Goal: Task Accomplishment & Management: Manage account settings

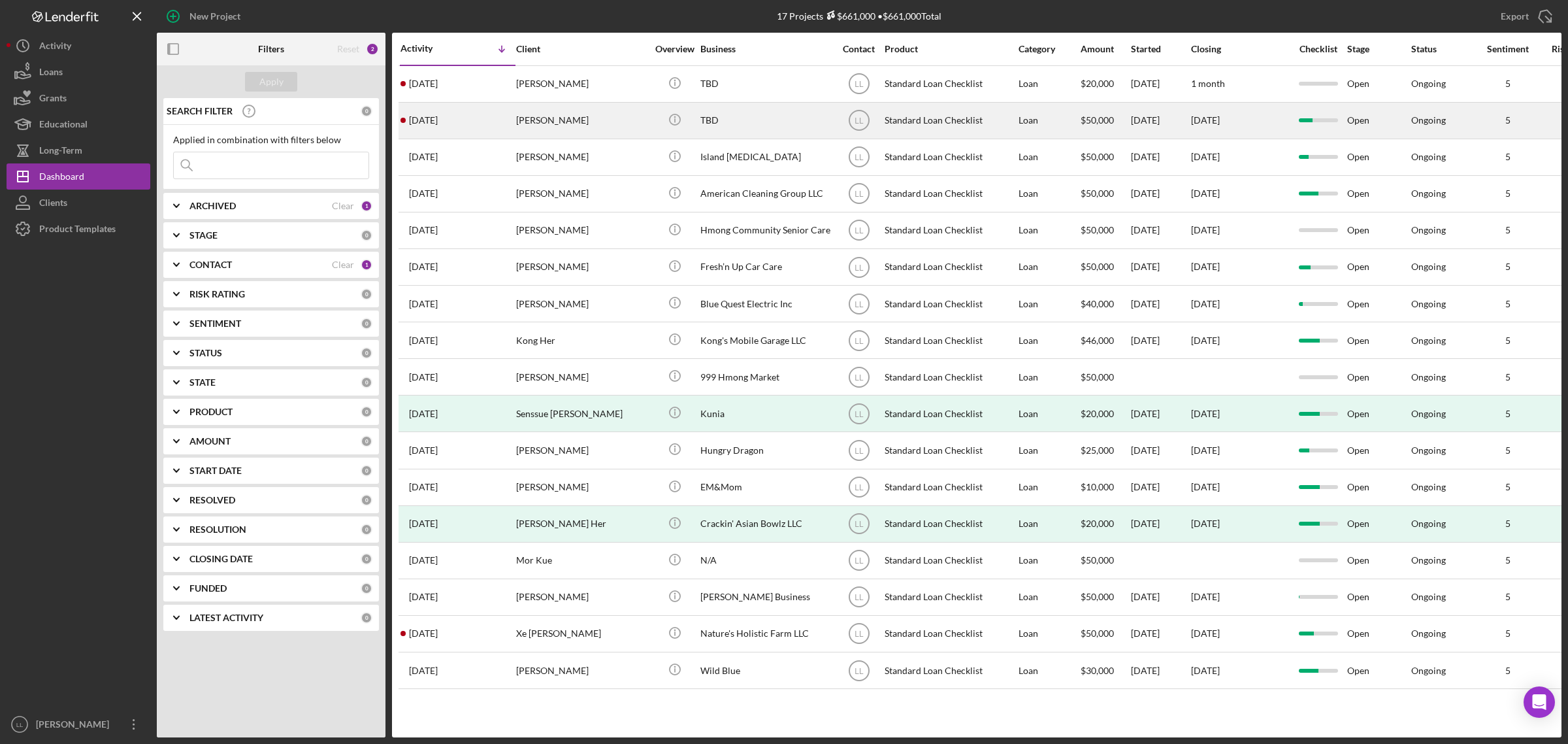
click at [481, 125] on div "[DATE] [PERSON_NAME]" at bounding box center [458, 120] width 114 height 34
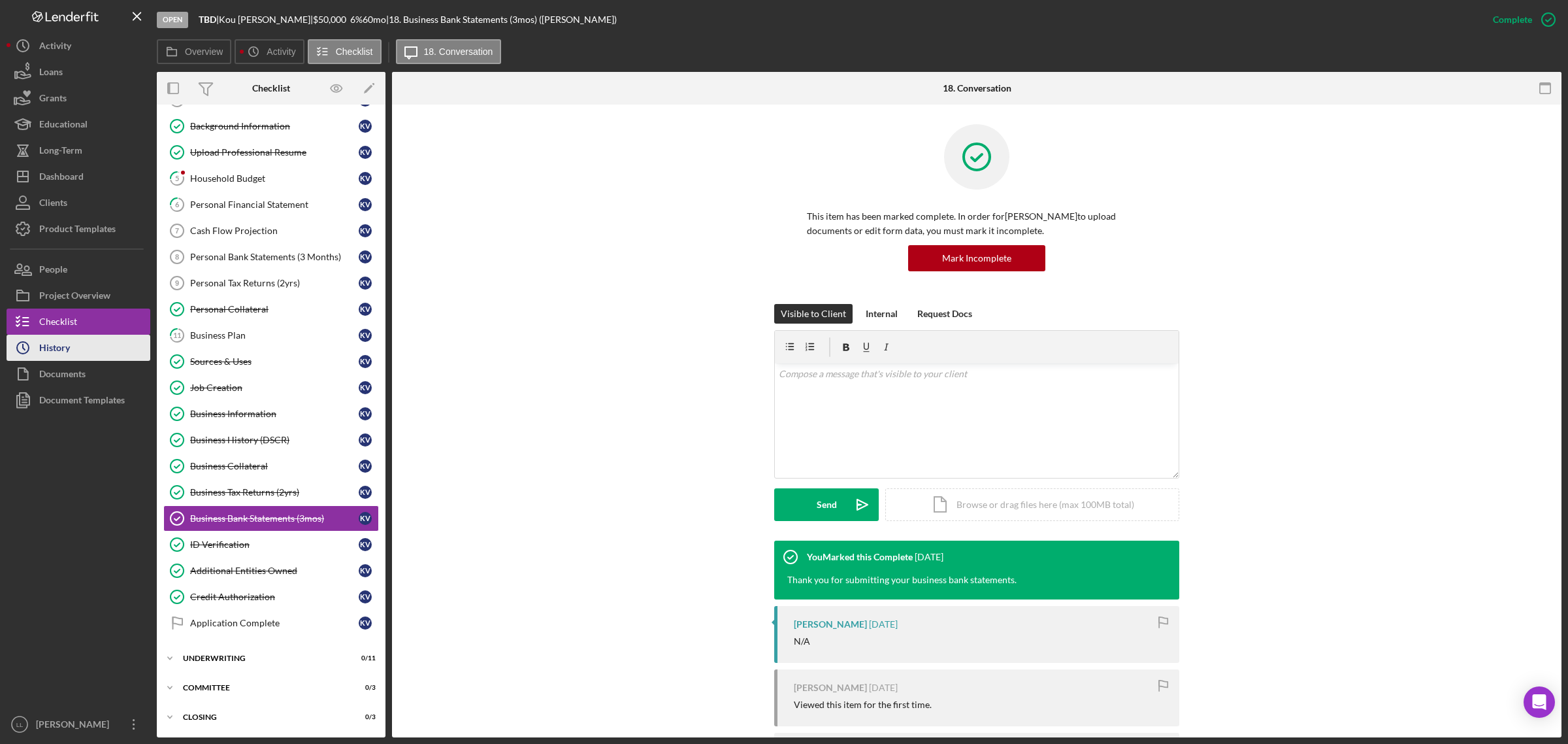
click at [86, 348] on button "Icon/History History" at bounding box center [78, 348] width 144 height 26
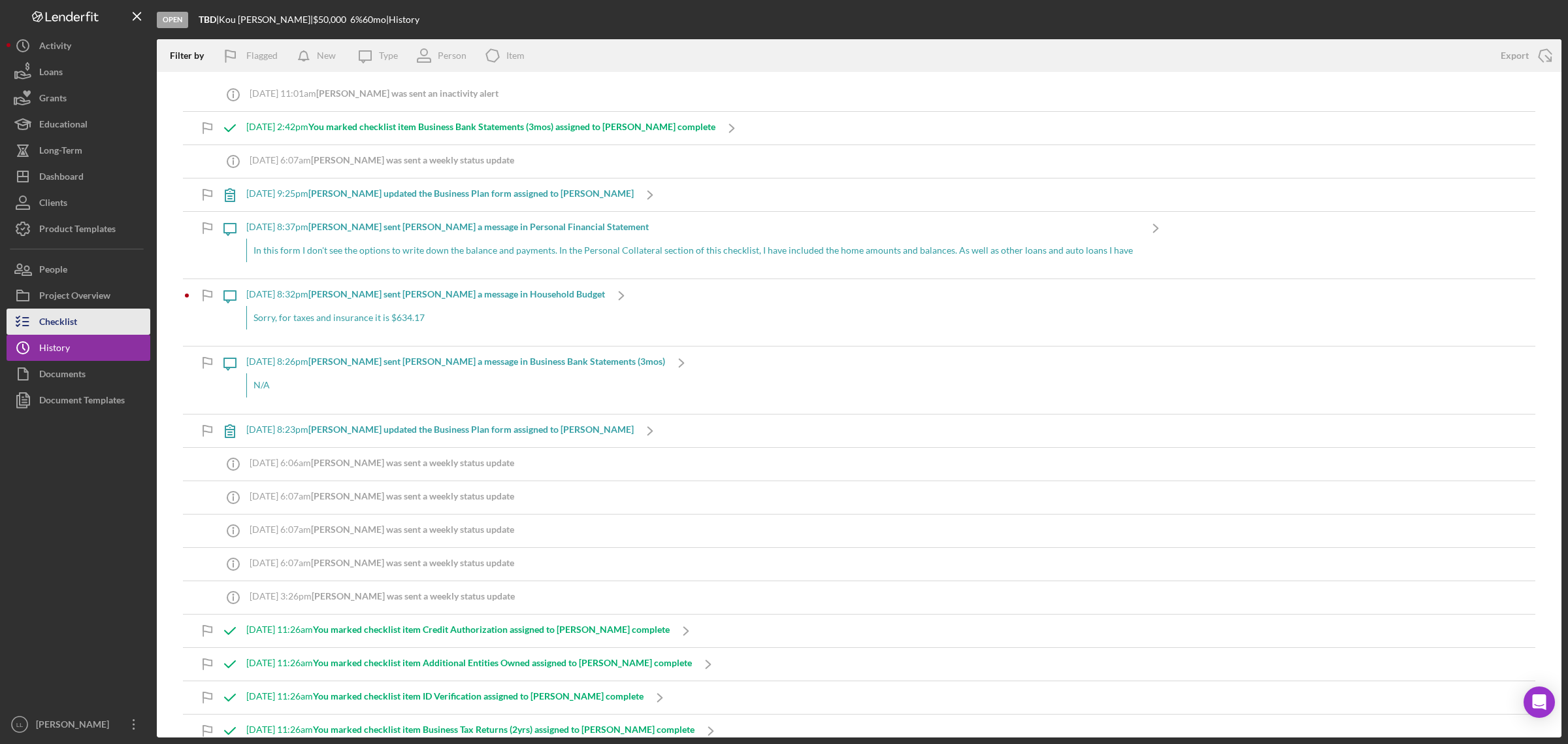
click at [98, 317] on button "Checklist" at bounding box center [78, 321] width 144 height 26
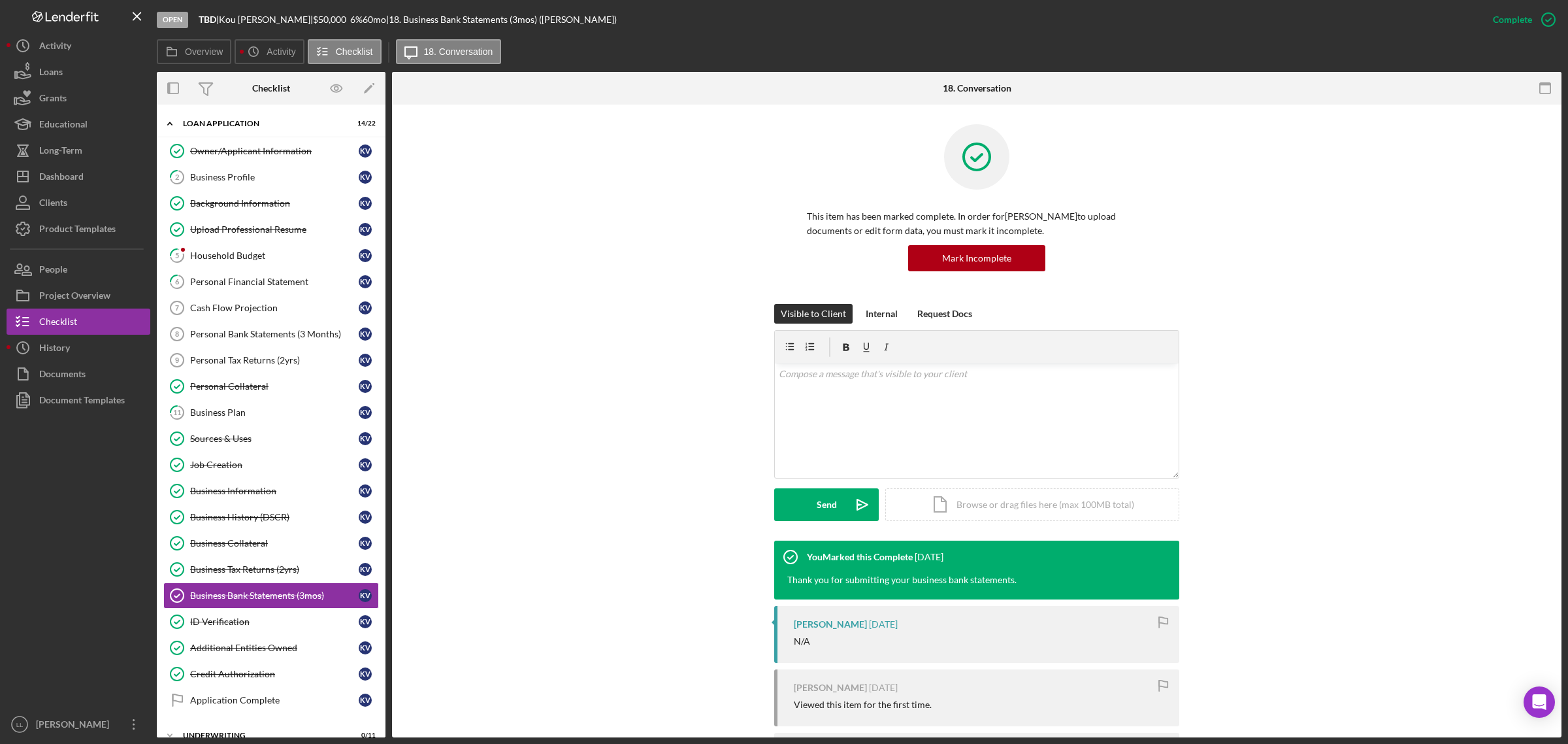
drag, startPoint x: 603, startPoint y: 298, endPoint x: 601, endPoint y: 290, distance: 8.2
click at [601, 290] on div "This item has been marked complete. In order for [PERSON_NAME] to upload docume…" at bounding box center [977, 214] width 1130 height 180
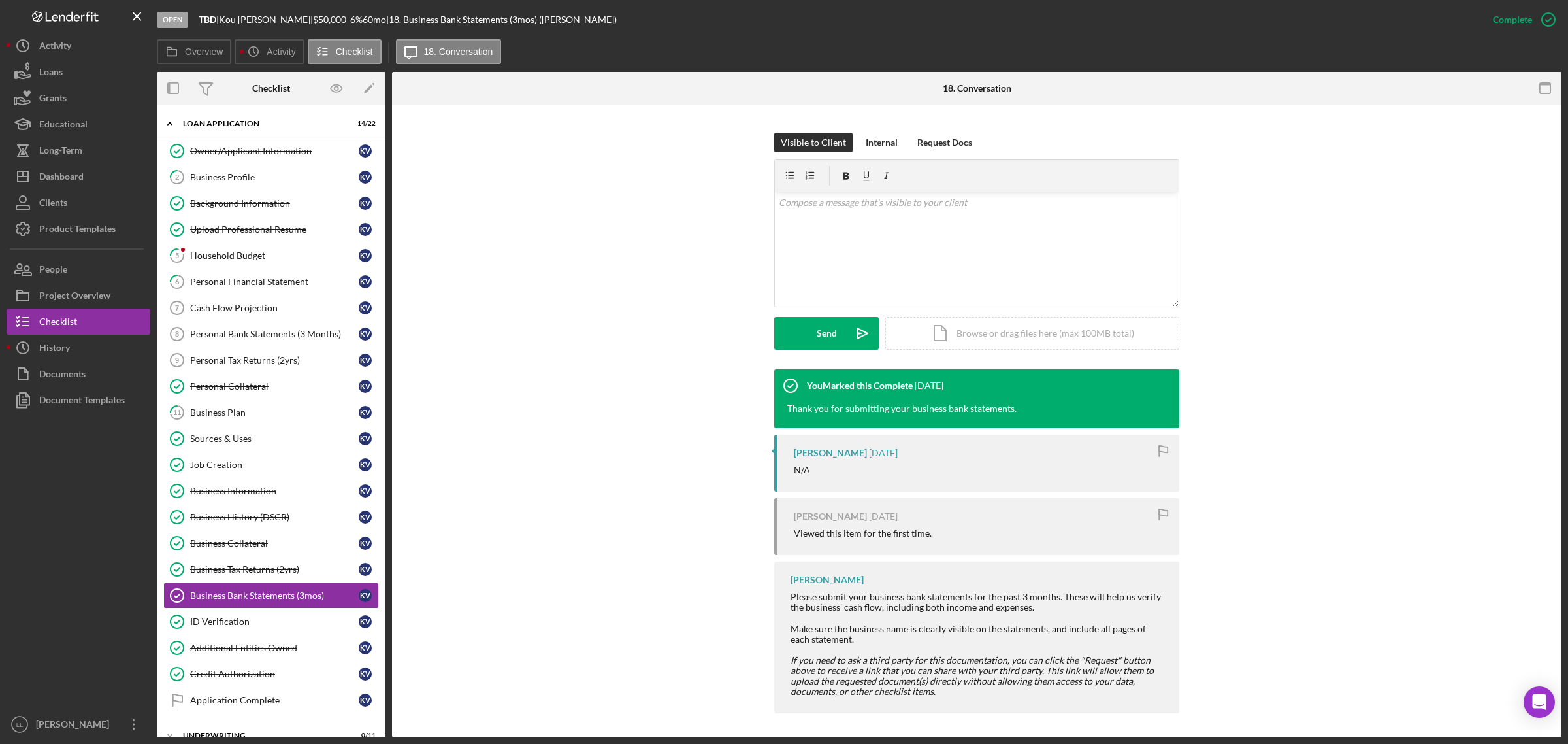
scroll to position [173, 0]
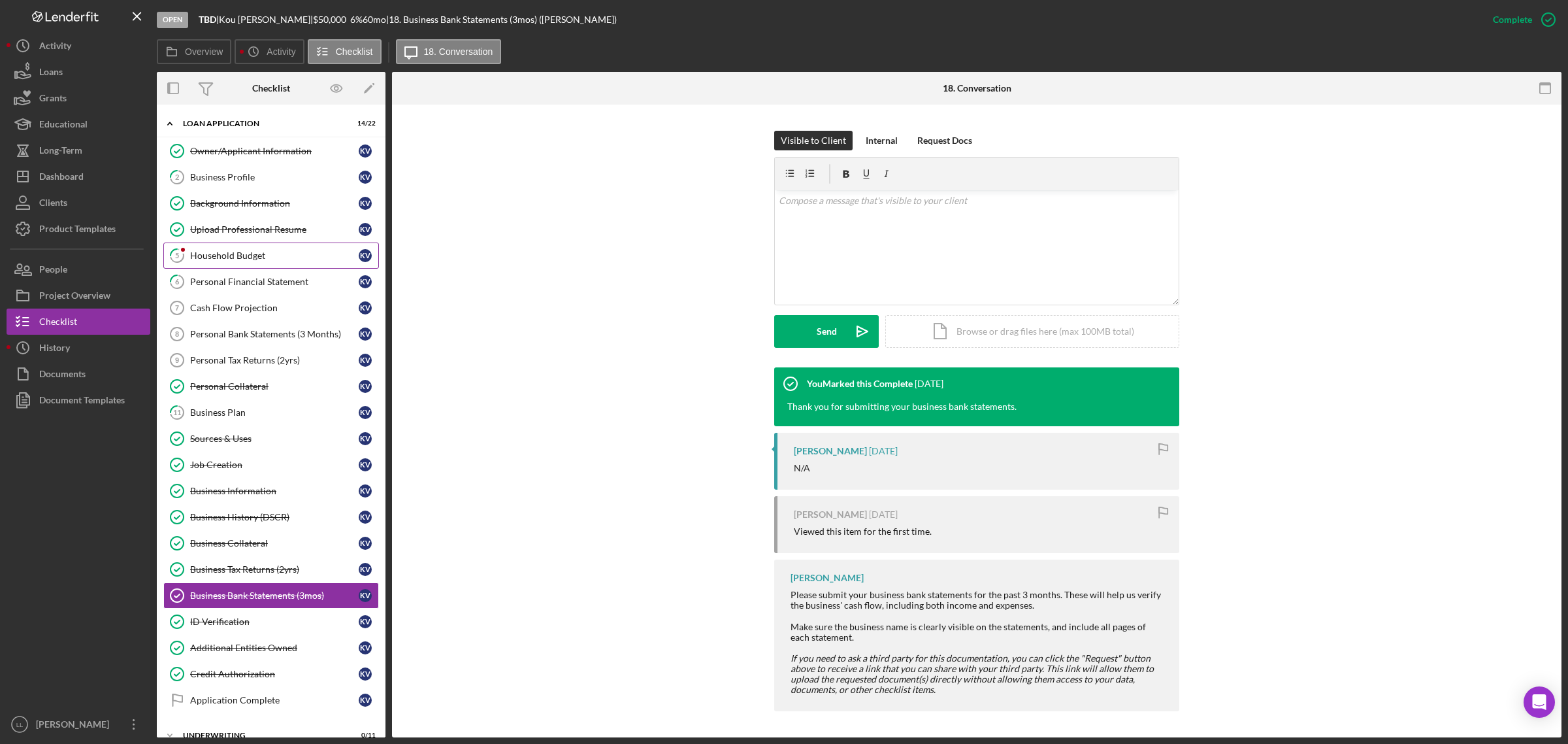
click at [285, 253] on div "Household Budget" at bounding box center [275, 255] width 169 height 11
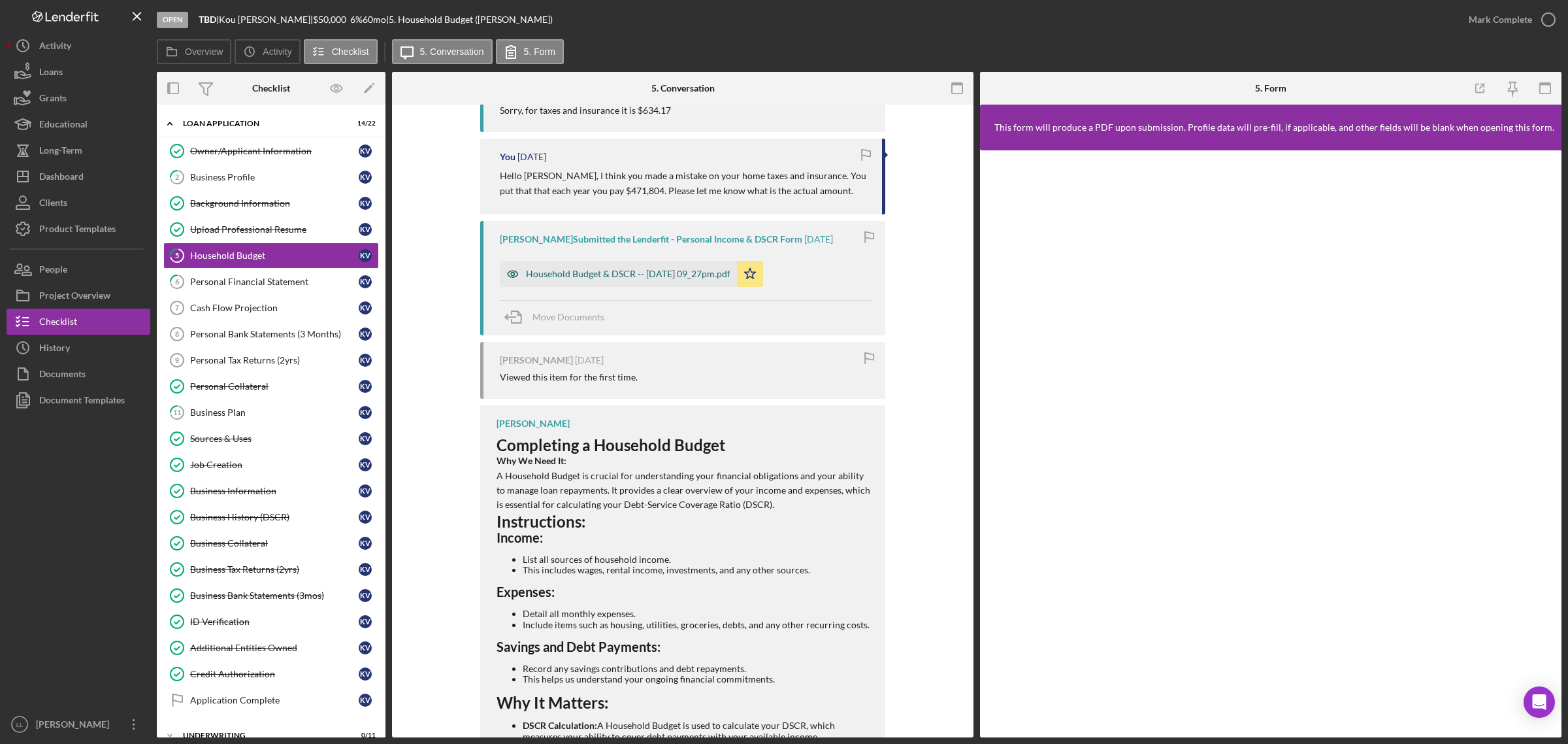
scroll to position [162, 0]
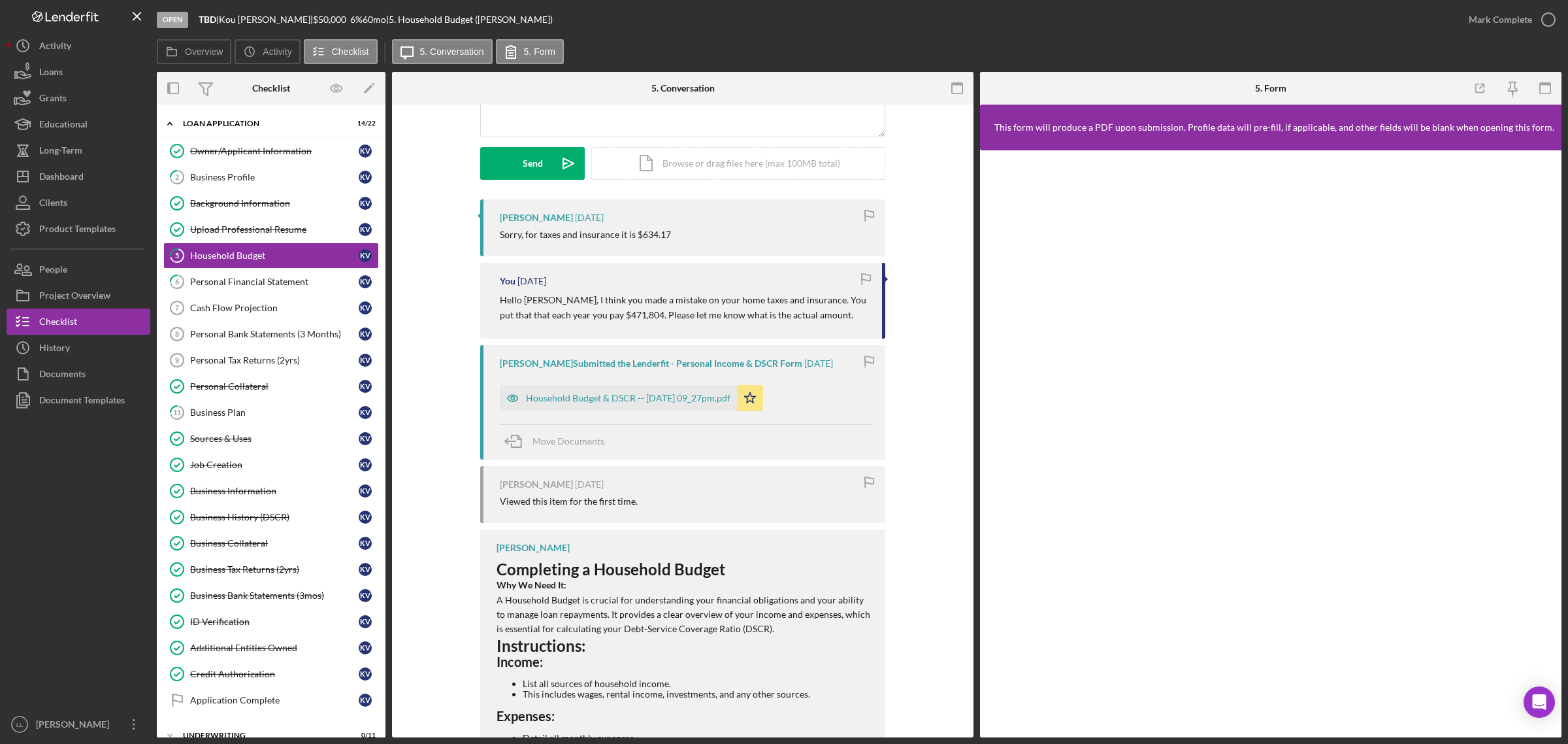
click at [692, 397] on div "Household Budget & DSCR -- [DATE] 09_27pm.pdf" at bounding box center [628, 398] width 204 height 11
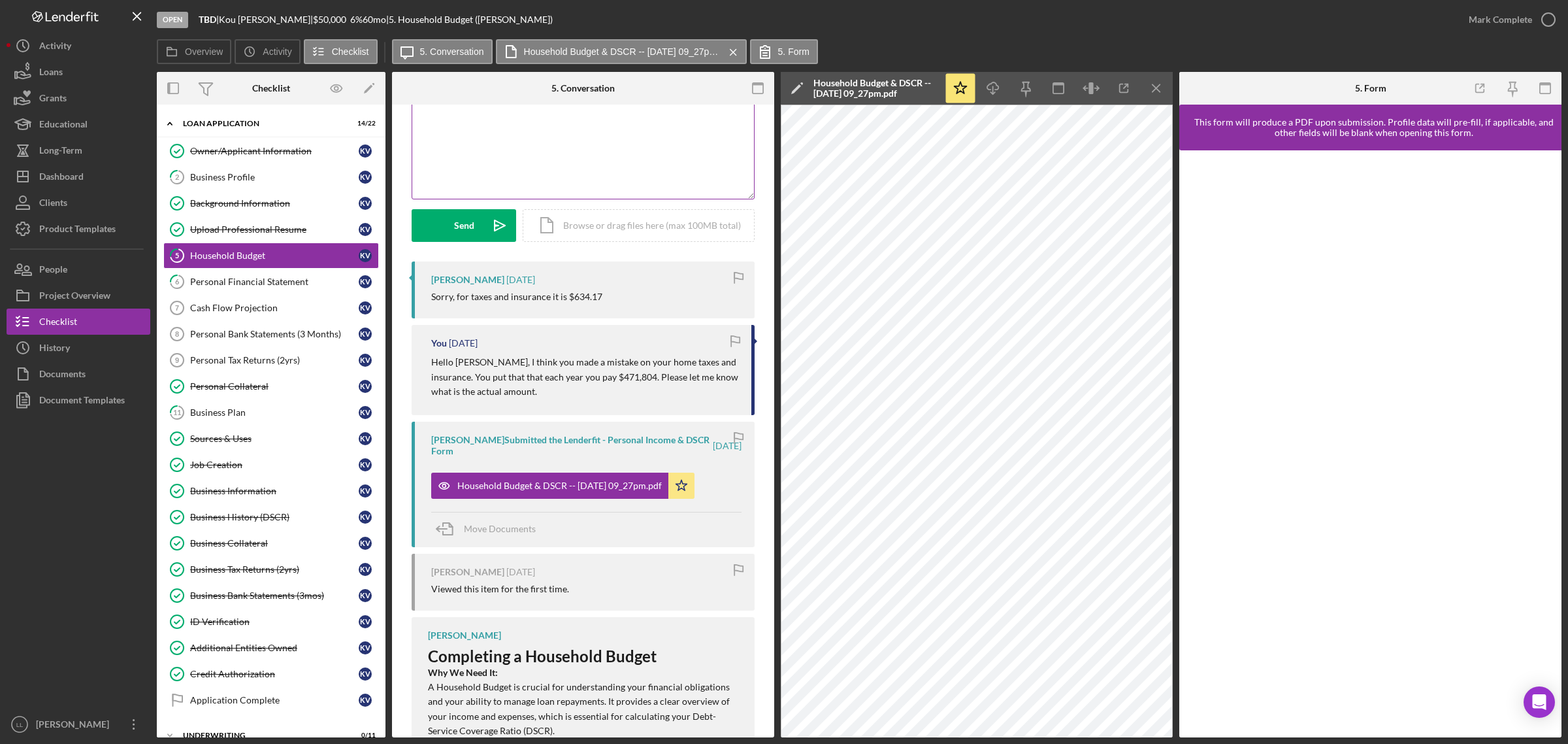
scroll to position [0, 0]
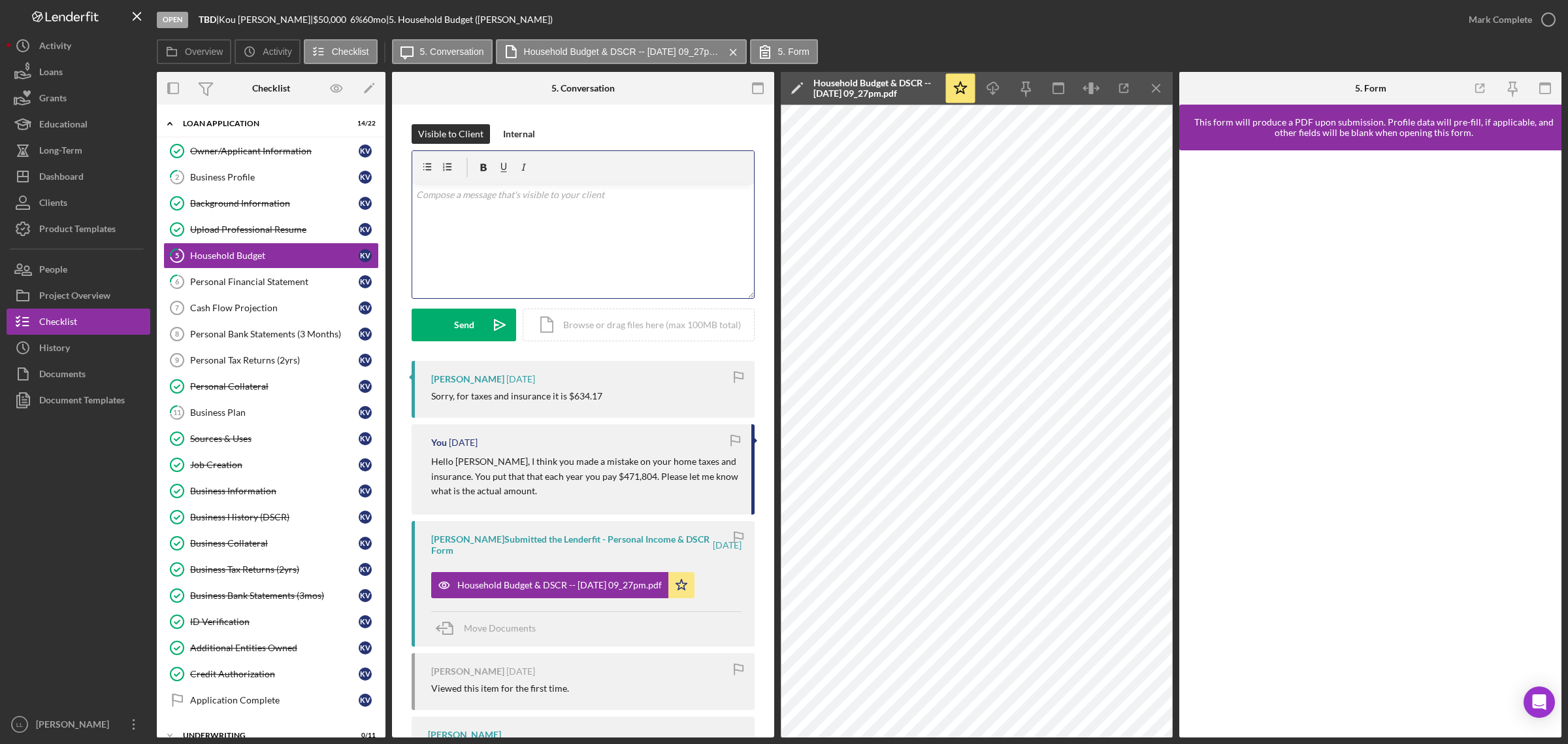
click at [580, 223] on div "v Color teal Color pink Remove color Add row above Add row below Add column bef…" at bounding box center [583, 241] width 342 height 114
click at [439, 324] on button "Send Icon/icon-invite-send" at bounding box center [464, 325] width 104 height 33
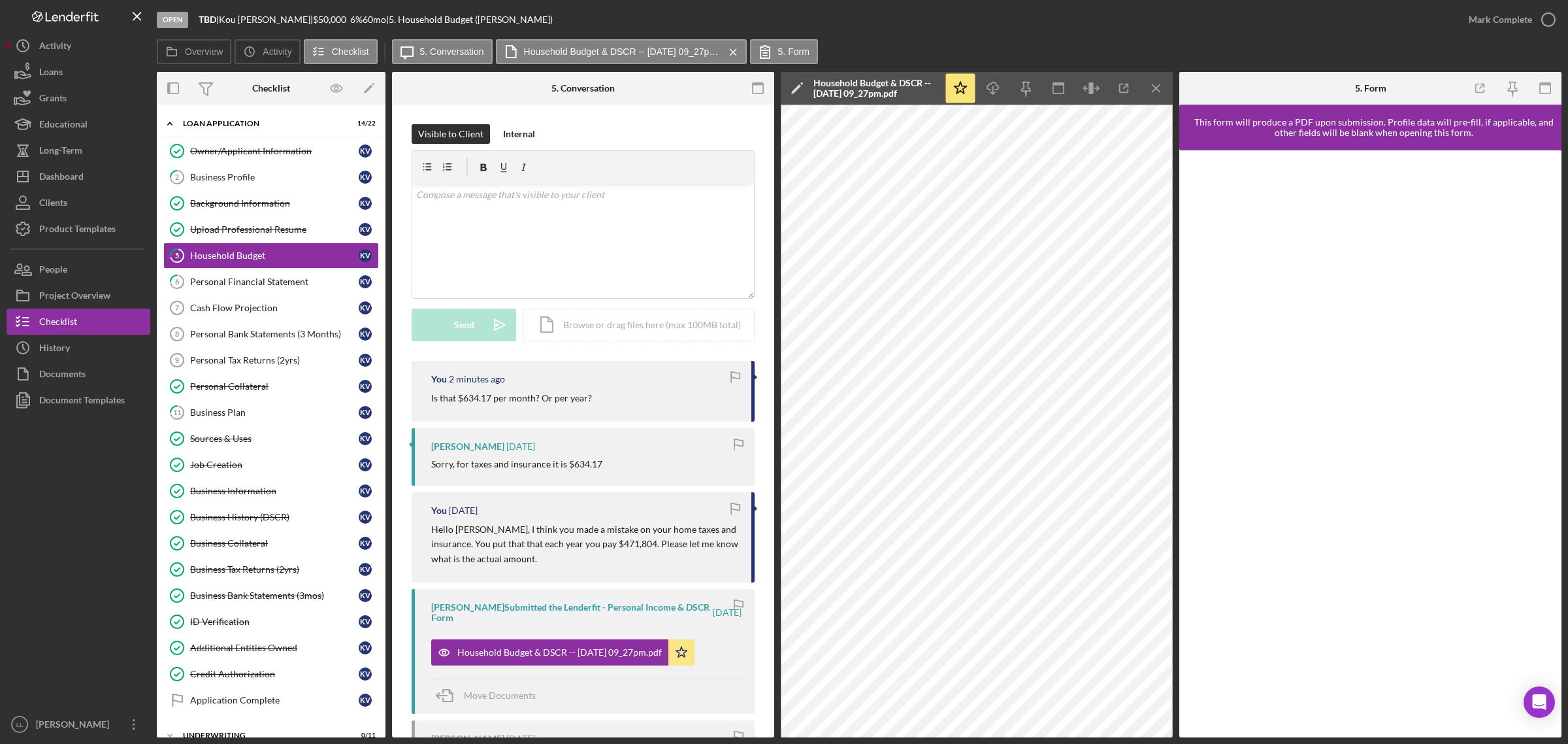
click at [909, 21] on div "Open TBD | [PERSON_NAME] | $50,000 $50,000 6 % 60 mo | 5. Household Budget ([PE…" at bounding box center [806, 19] width 1298 height 39
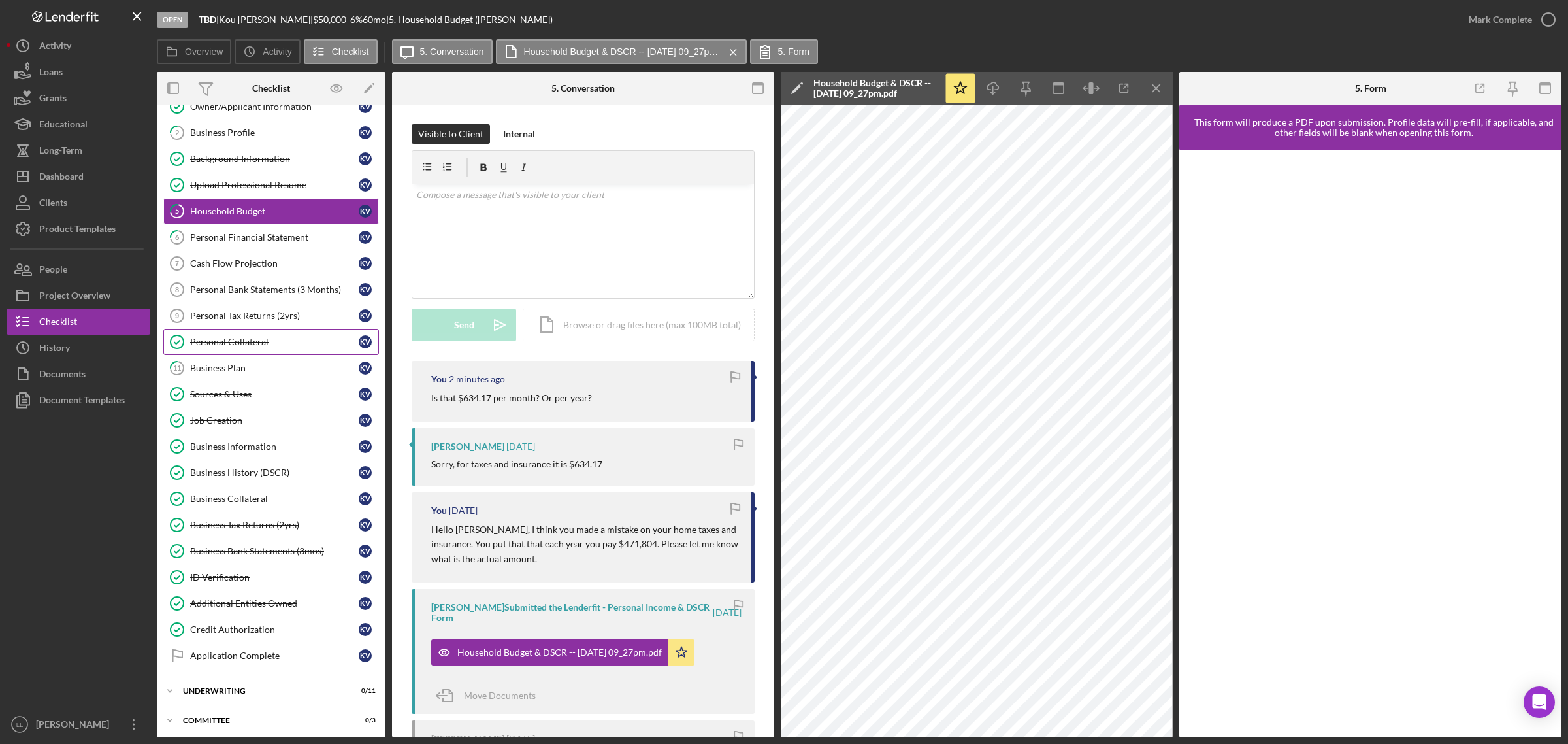
scroll to position [84, 0]
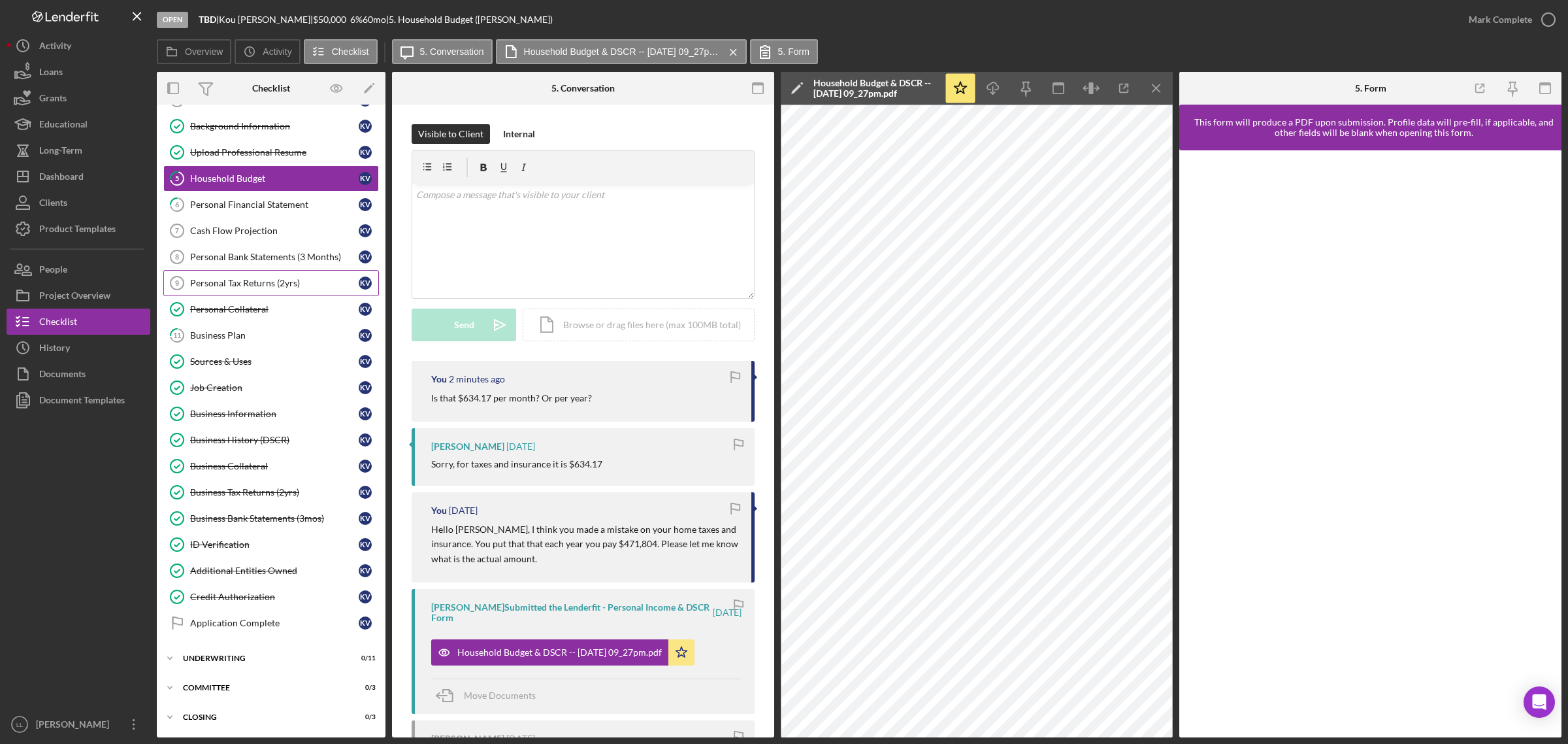
click at [285, 280] on div "Personal Tax Returns (2yrs)" at bounding box center [275, 283] width 169 height 11
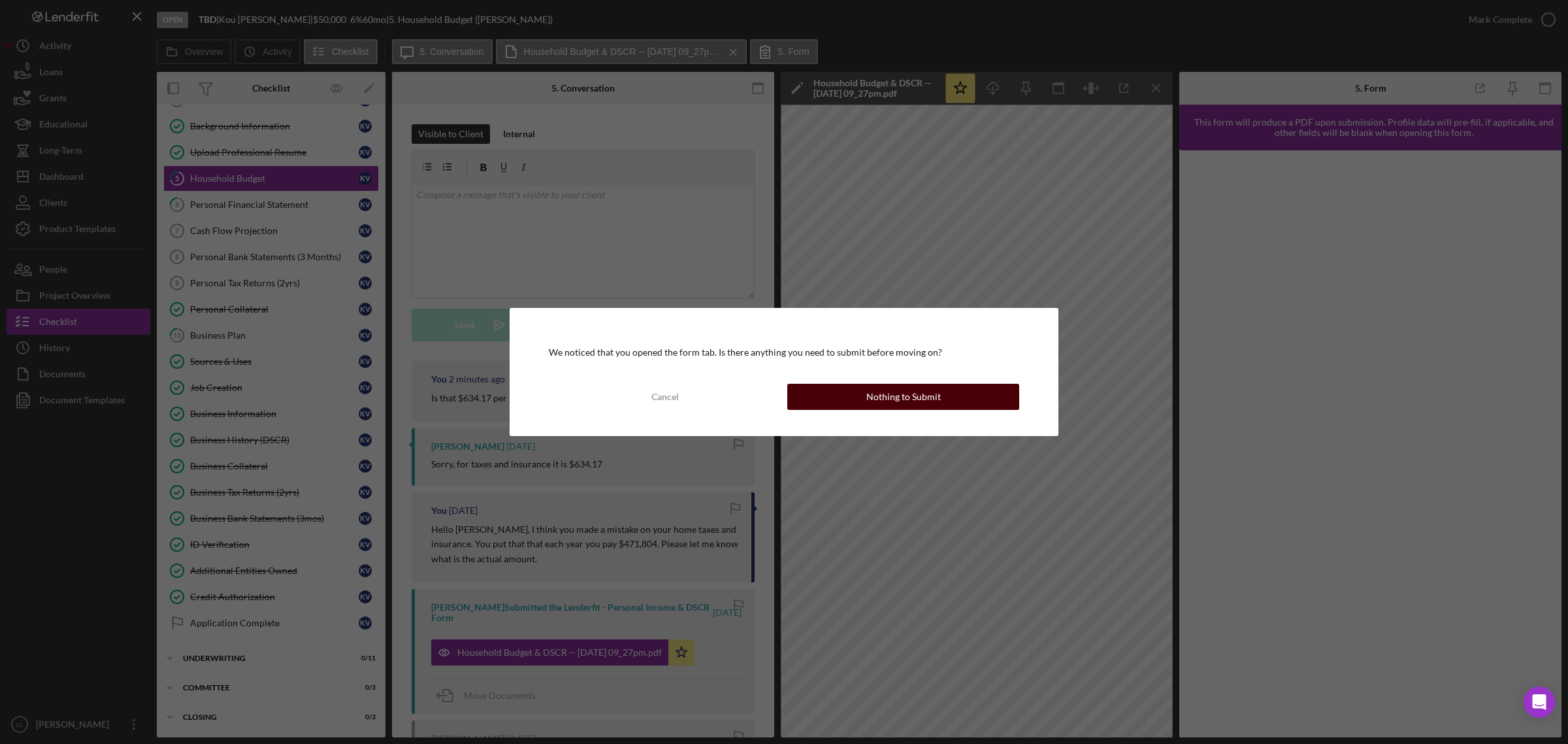
click at [827, 394] on button "Nothing to Submit" at bounding box center [903, 396] width 232 height 26
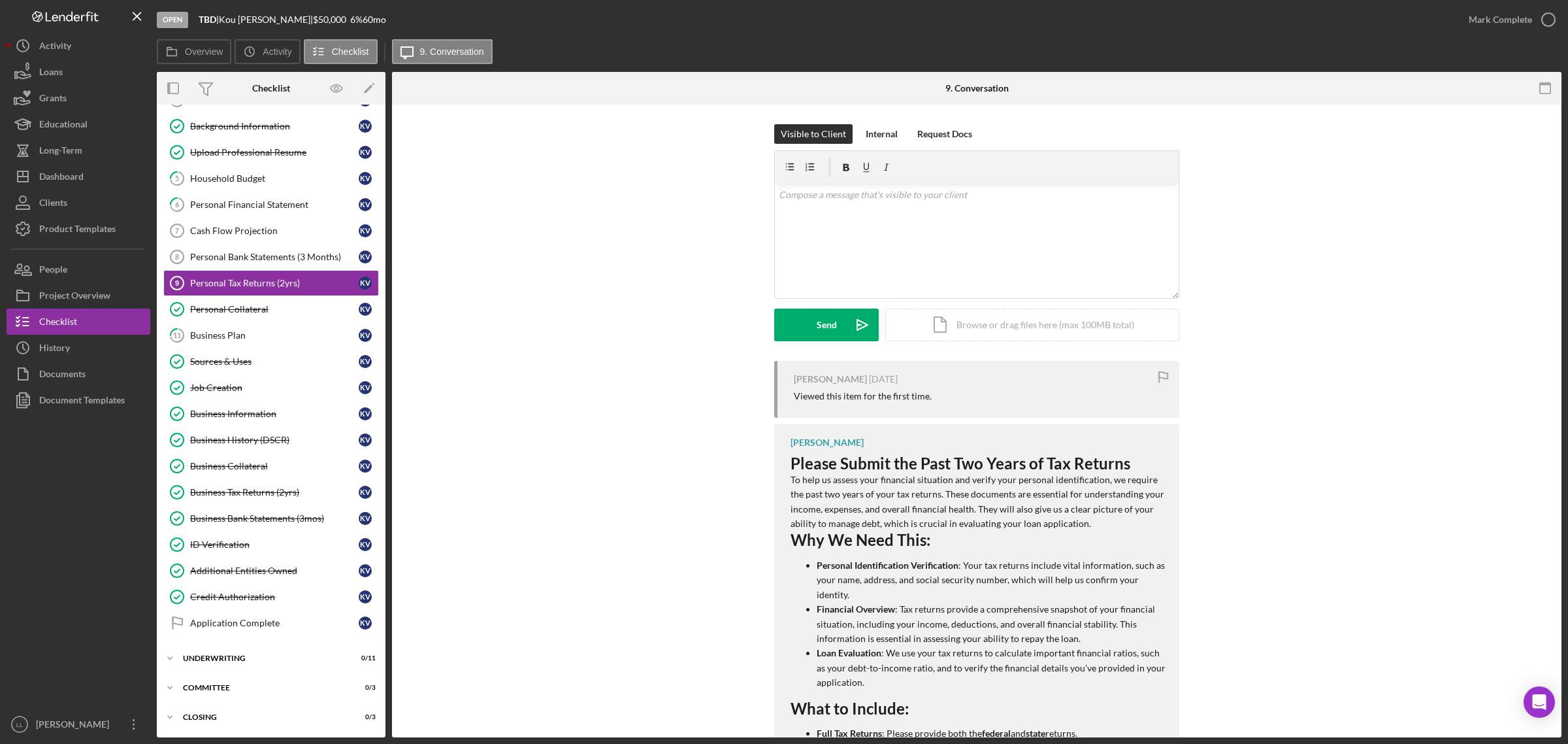
scroll to position [84, 0]
click at [278, 253] on div "Personal Bank Statements (3 Months)" at bounding box center [275, 257] width 169 height 11
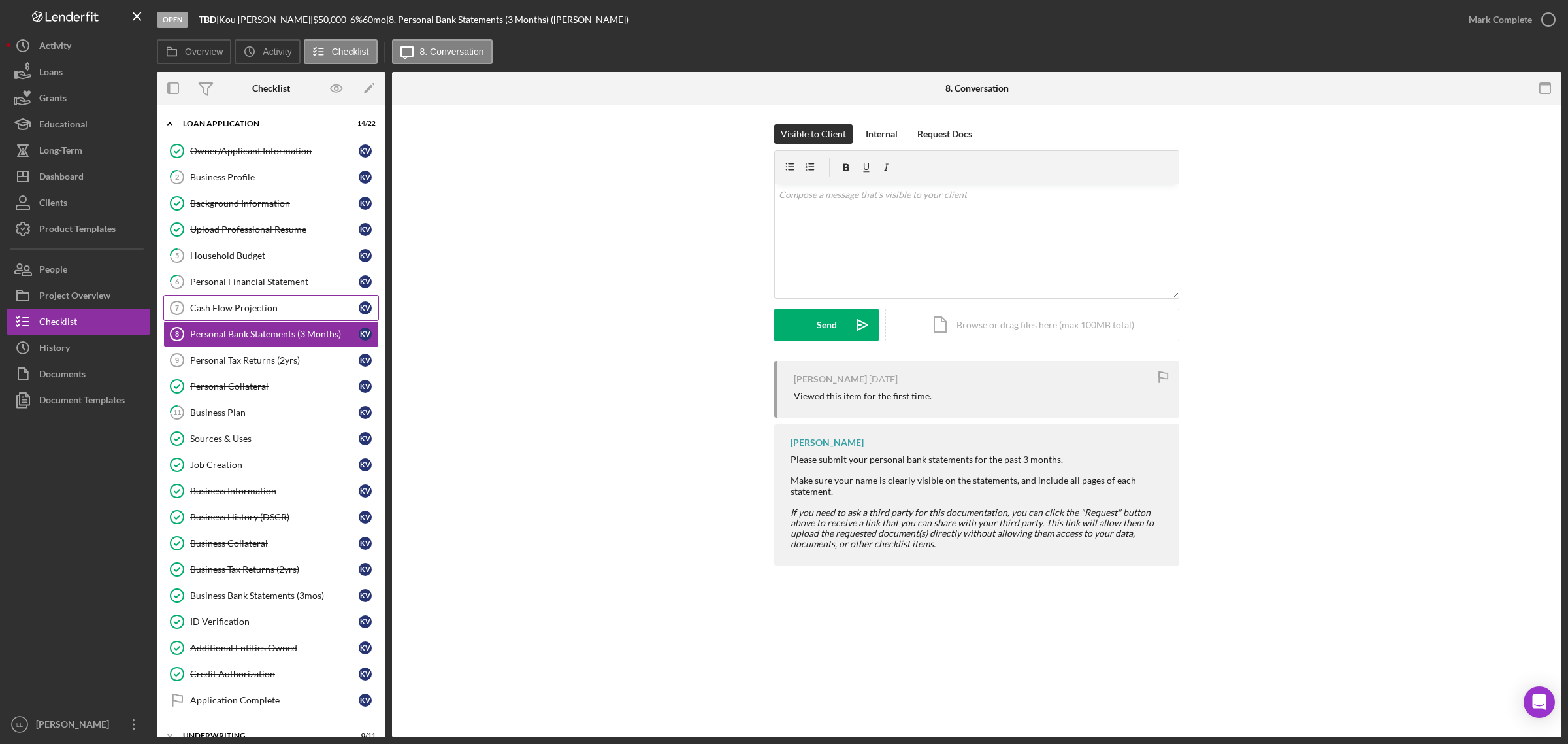
click at [272, 308] on div "Cash Flow Projection" at bounding box center [275, 308] width 169 height 11
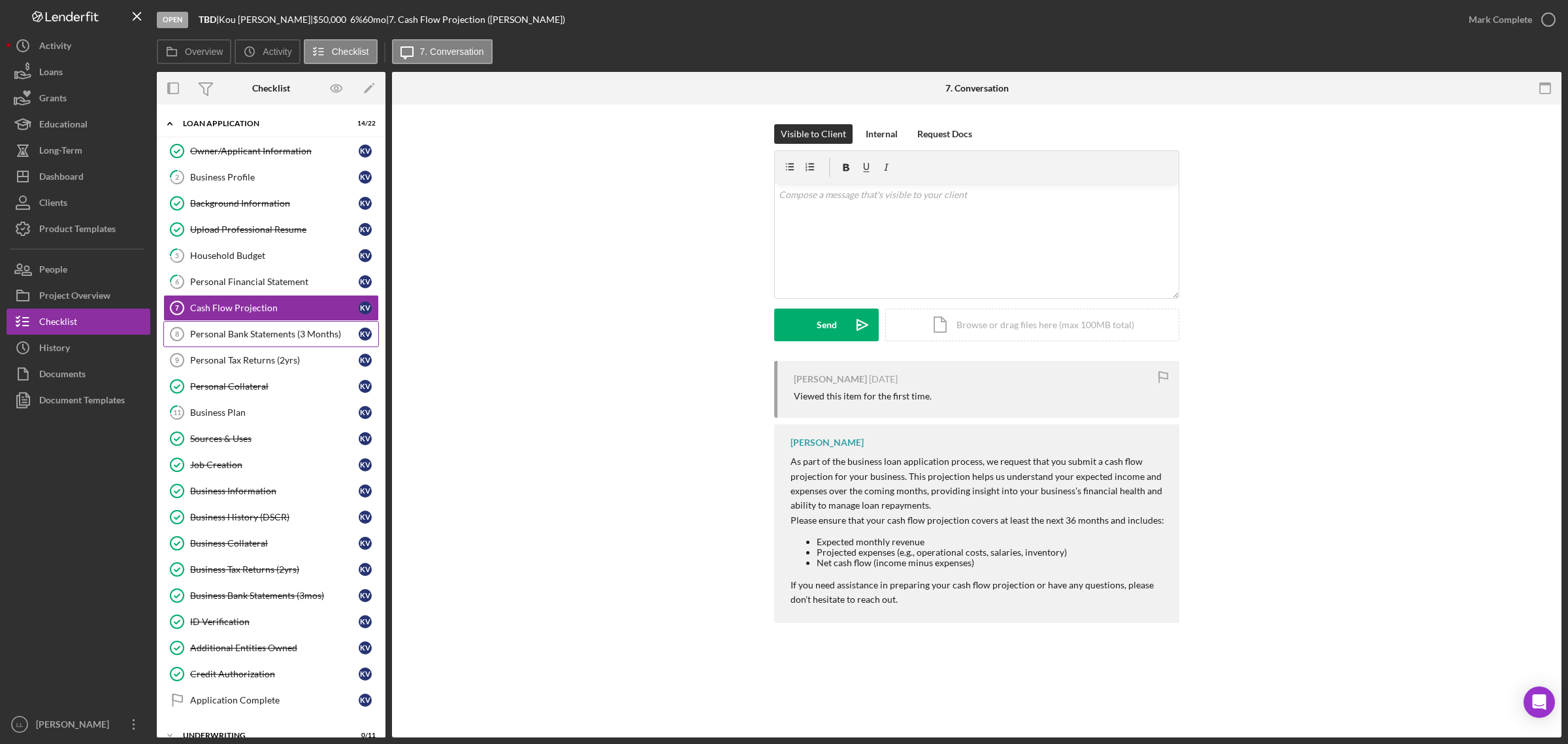
click at [265, 331] on div "Personal Bank Statements (3 Months)" at bounding box center [275, 334] width 169 height 11
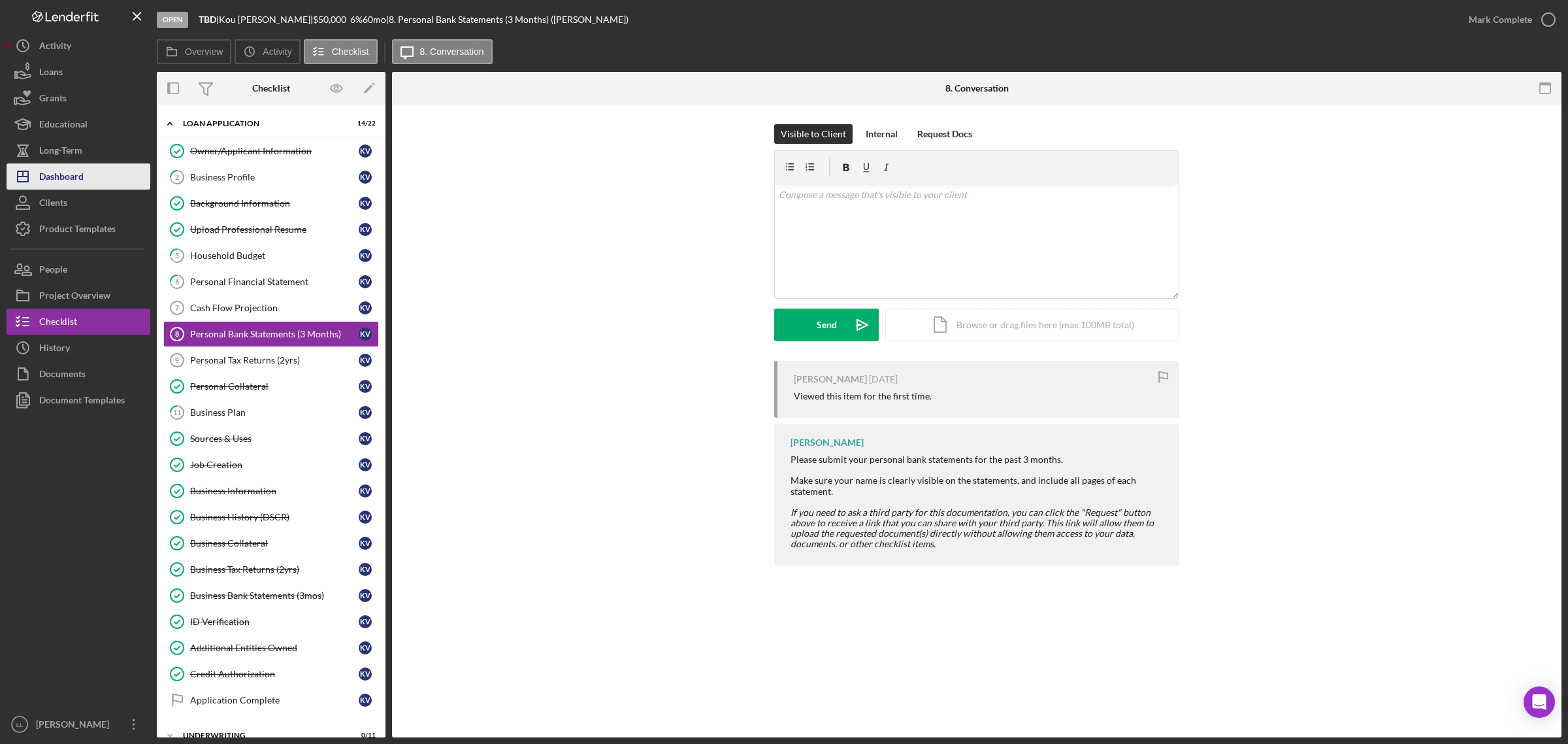
click at [40, 170] on div "Dashboard" at bounding box center [61, 177] width 44 height 29
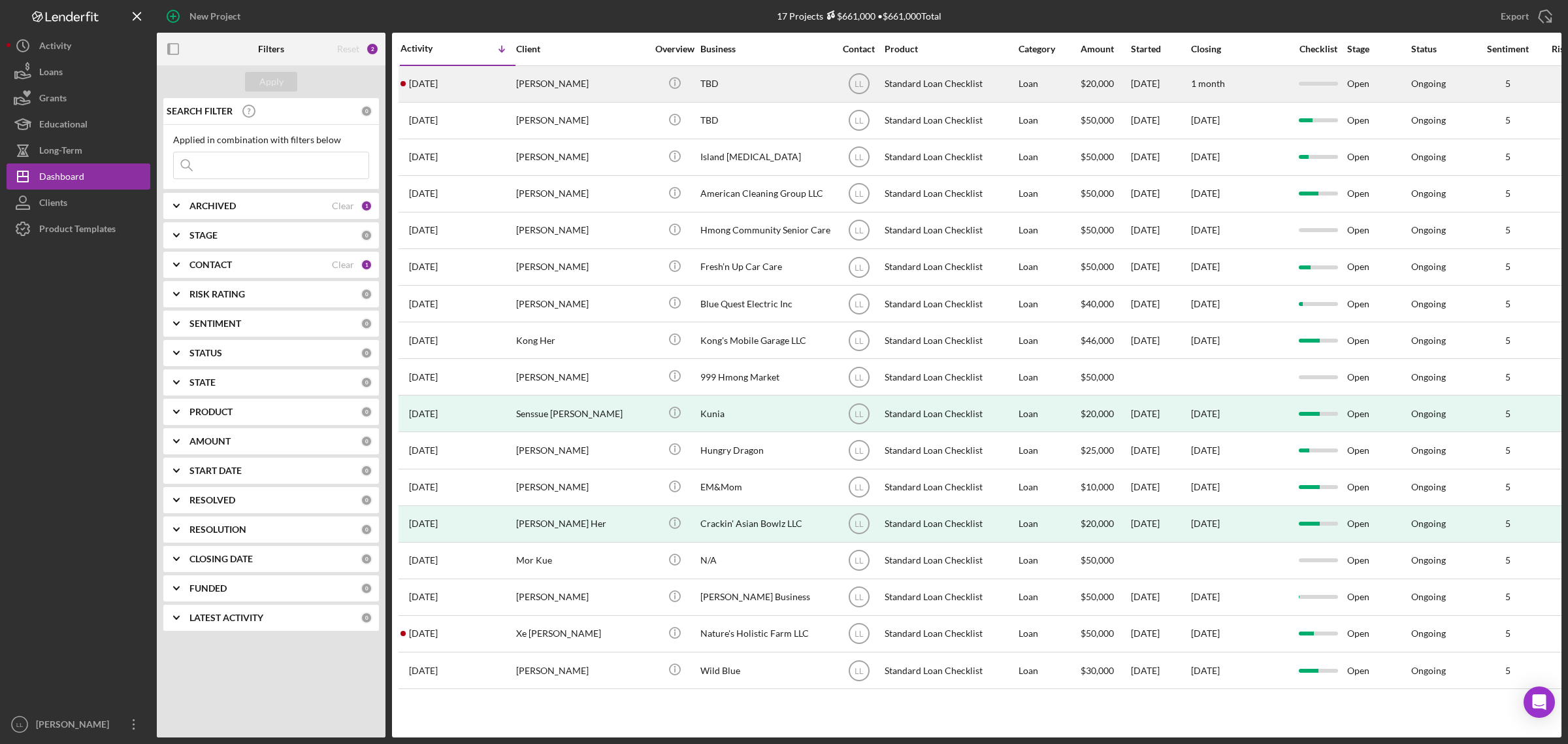
click at [629, 96] on div "[PERSON_NAME]" at bounding box center [581, 84] width 131 height 34
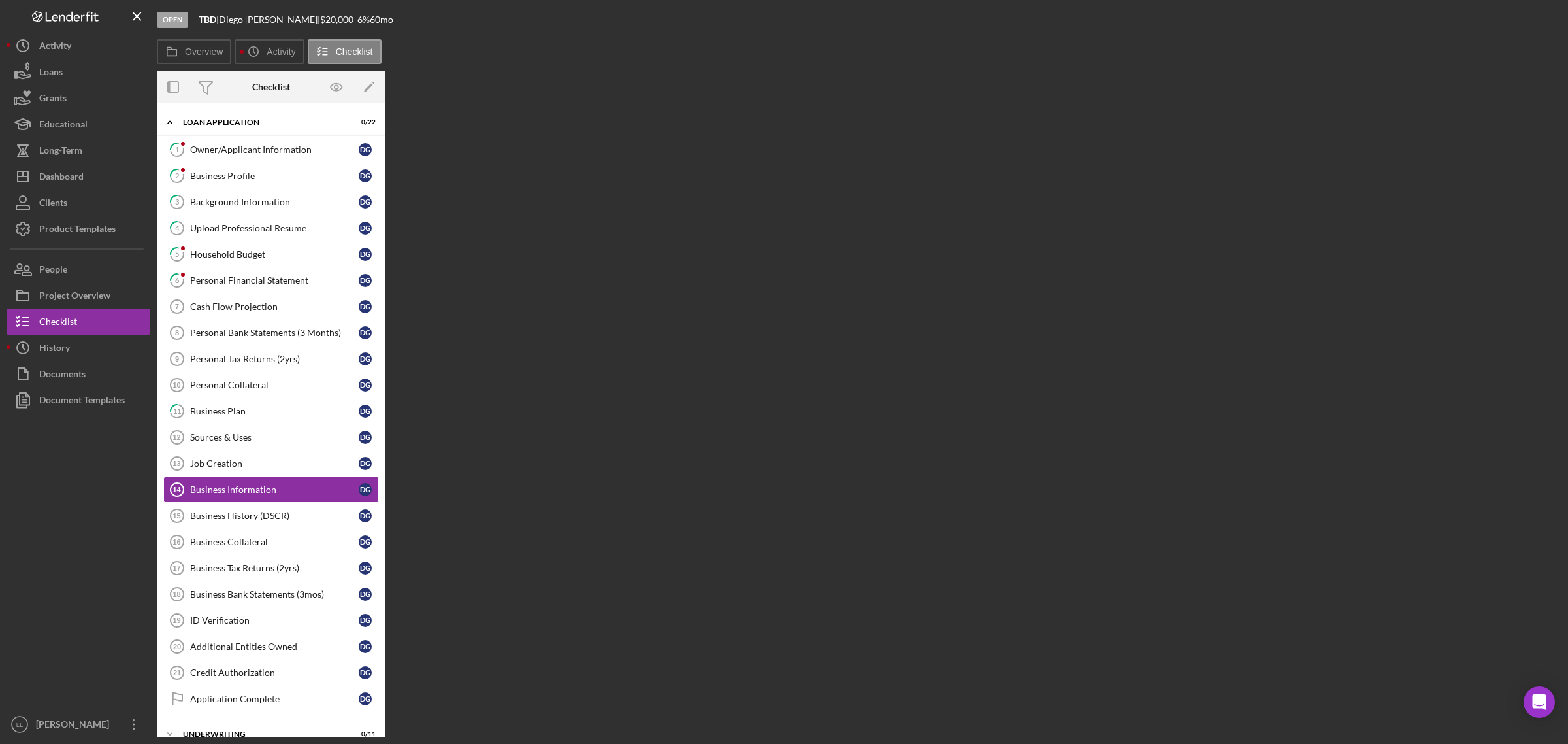
scroll to position [73, 0]
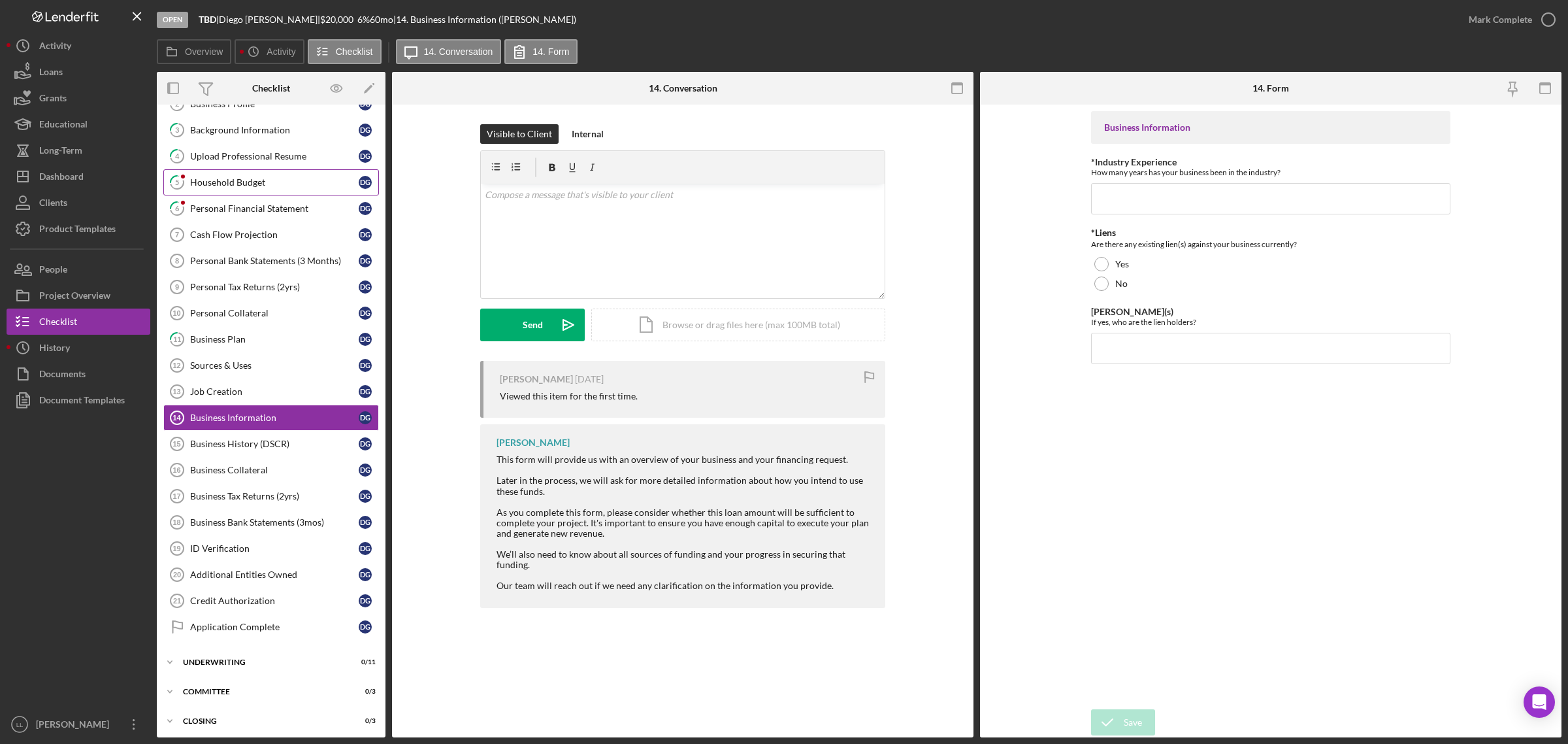
click at [273, 183] on div "Household Budget" at bounding box center [275, 182] width 169 height 11
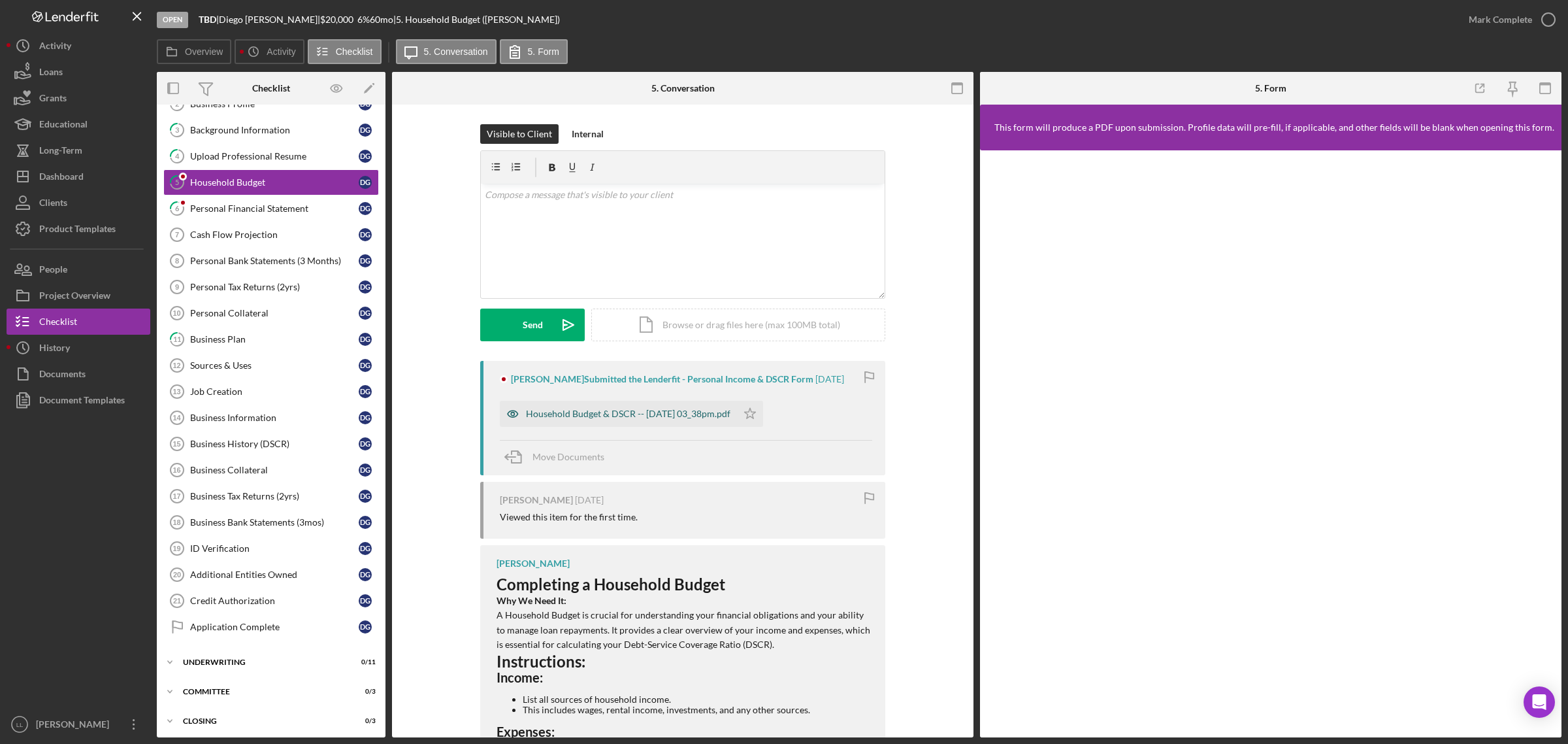
drag, startPoint x: 761, startPoint y: 411, endPoint x: 746, endPoint y: 413, distance: 15.1
click at [763, 410] on icon "Icon/Star" at bounding box center [749, 413] width 26 height 26
click at [573, 419] on div "Household Budget & DSCR -- [DATE] 03_38pm.pdf" at bounding box center [628, 413] width 204 height 11
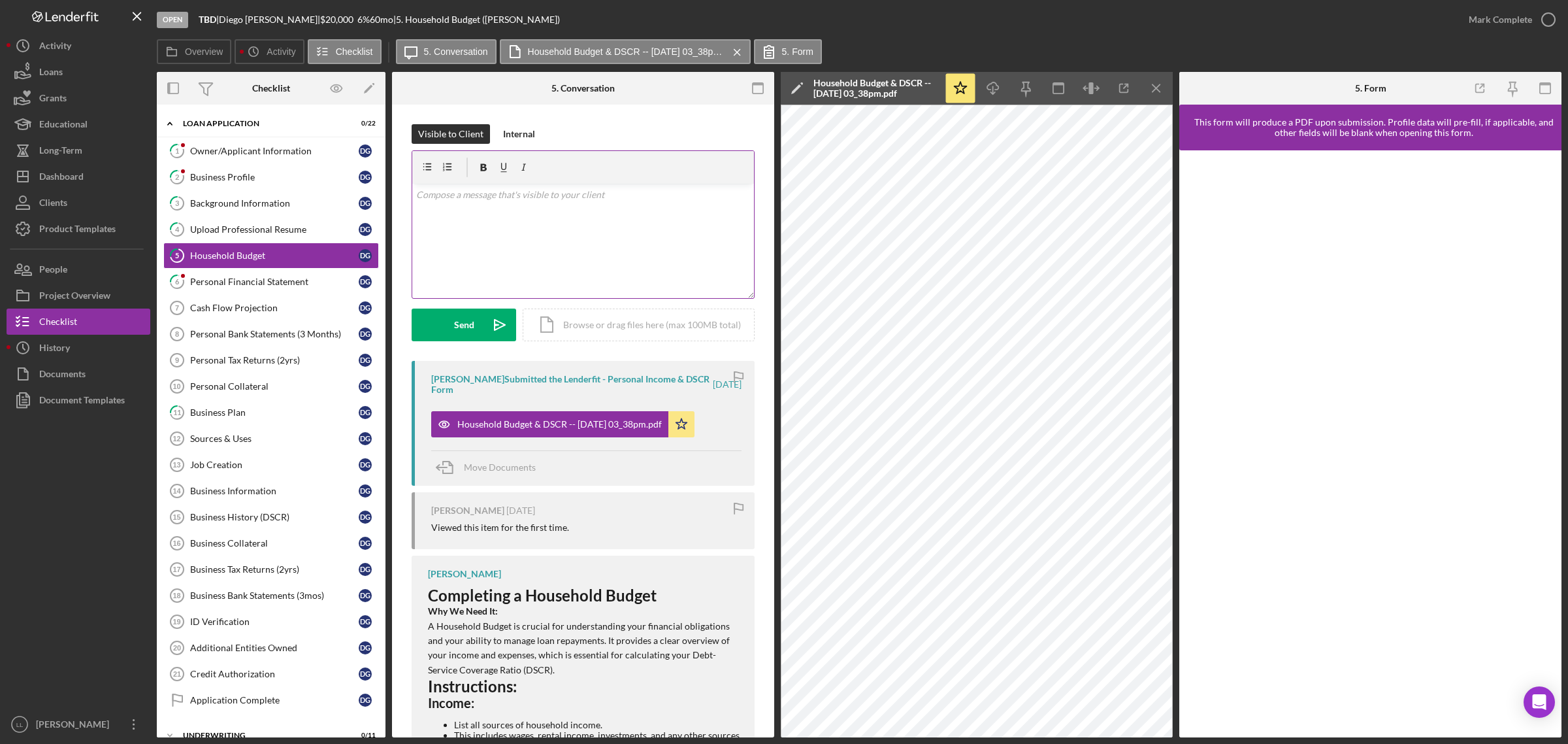
drag, startPoint x: 884, startPoint y: 25, endPoint x: 485, endPoint y: 215, distance: 441.9
click at [887, 24] on div "Open TBD | [PERSON_NAME] | $20,000 $20,000 6 % 60 mo | 5. Household Budget ([PE…" at bounding box center [806, 19] width 1298 height 39
click at [234, 287] on div "Personal Financial Statement" at bounding box center [275, 281] width 169 height 11
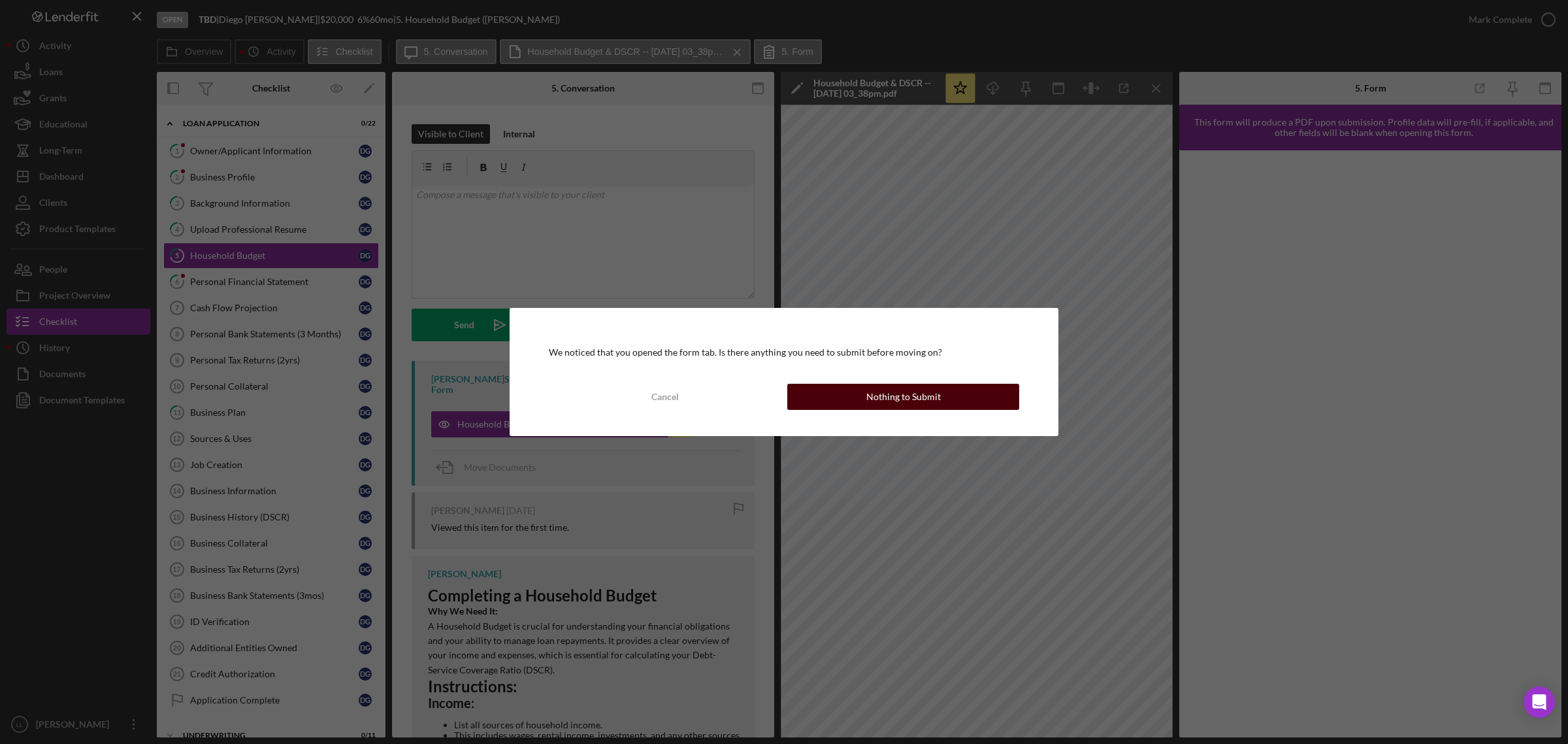
click at [853, 396] on button "Nothing to Submit" at bounding box center [903, 396] width 232 height 26
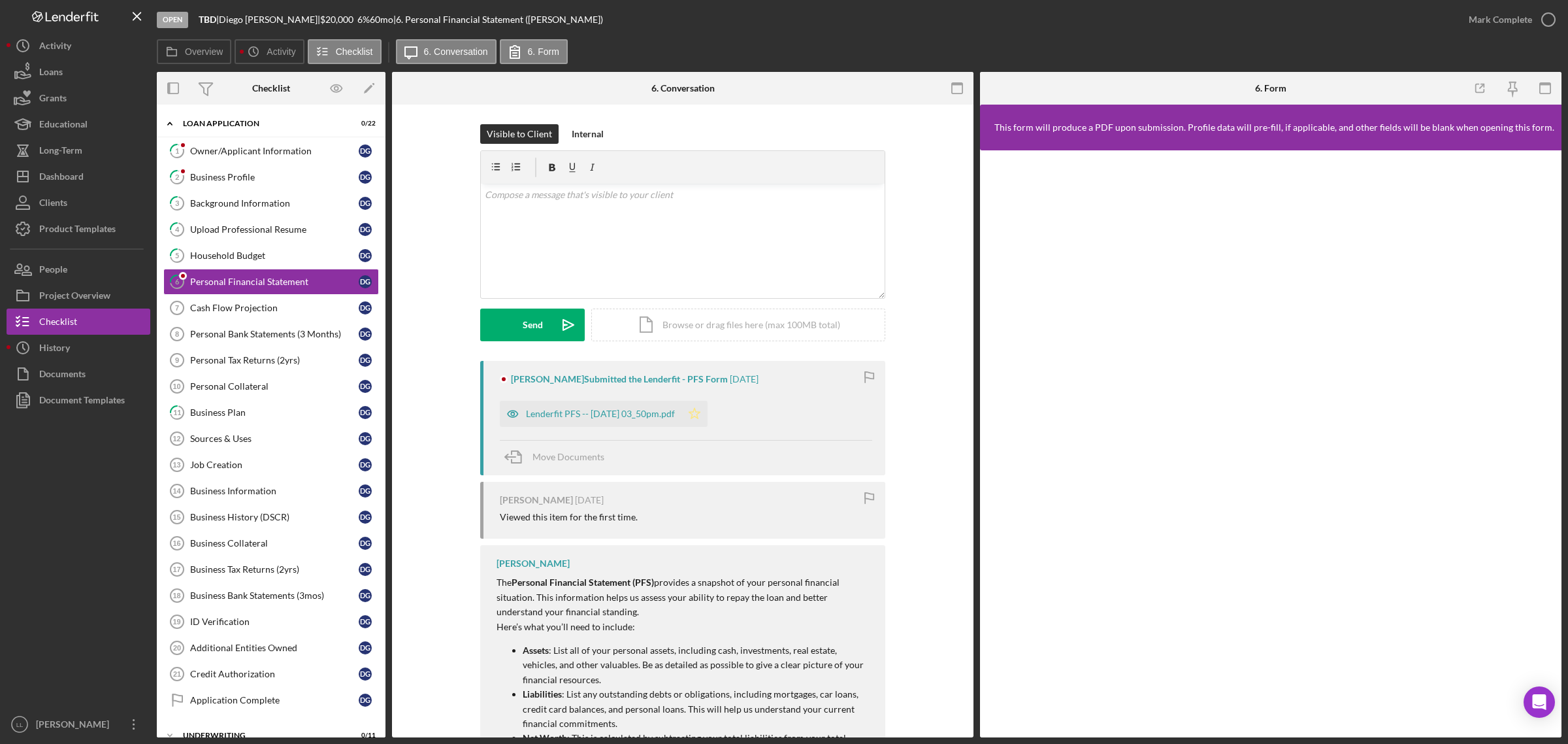
click at [707, 418] on icon "Icon/Star" at bounding box center [694, 413] width 26 height 26
click at [626, 413] on div "Lenderfit PFS -- [DATE] 03_50pm.pdf" at bounding box center [600, 413] width 149 height 11
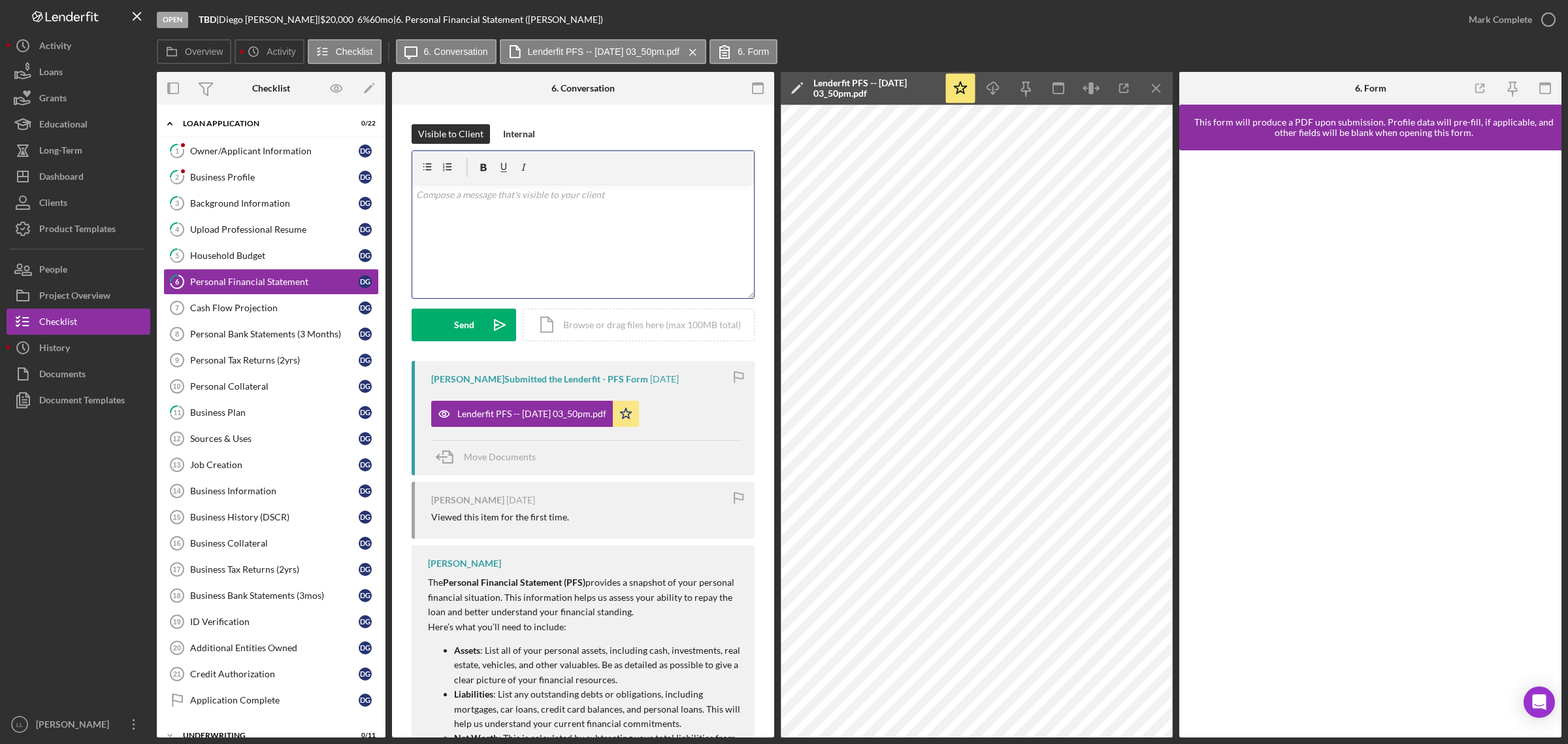
drag, startPoint x: 601, startPoint y: 226, endPoint x: 595, endPoint y: 238, distance: 13.4
click at [606, 230] on div "v Color teal Color pink Remove color Add row above Add row below Add column bef…" at bounding box center [583, 241] width 342 height 114
click at [508, 124] on div "Internal" at bounding box center [518, 134] width 32 height 19
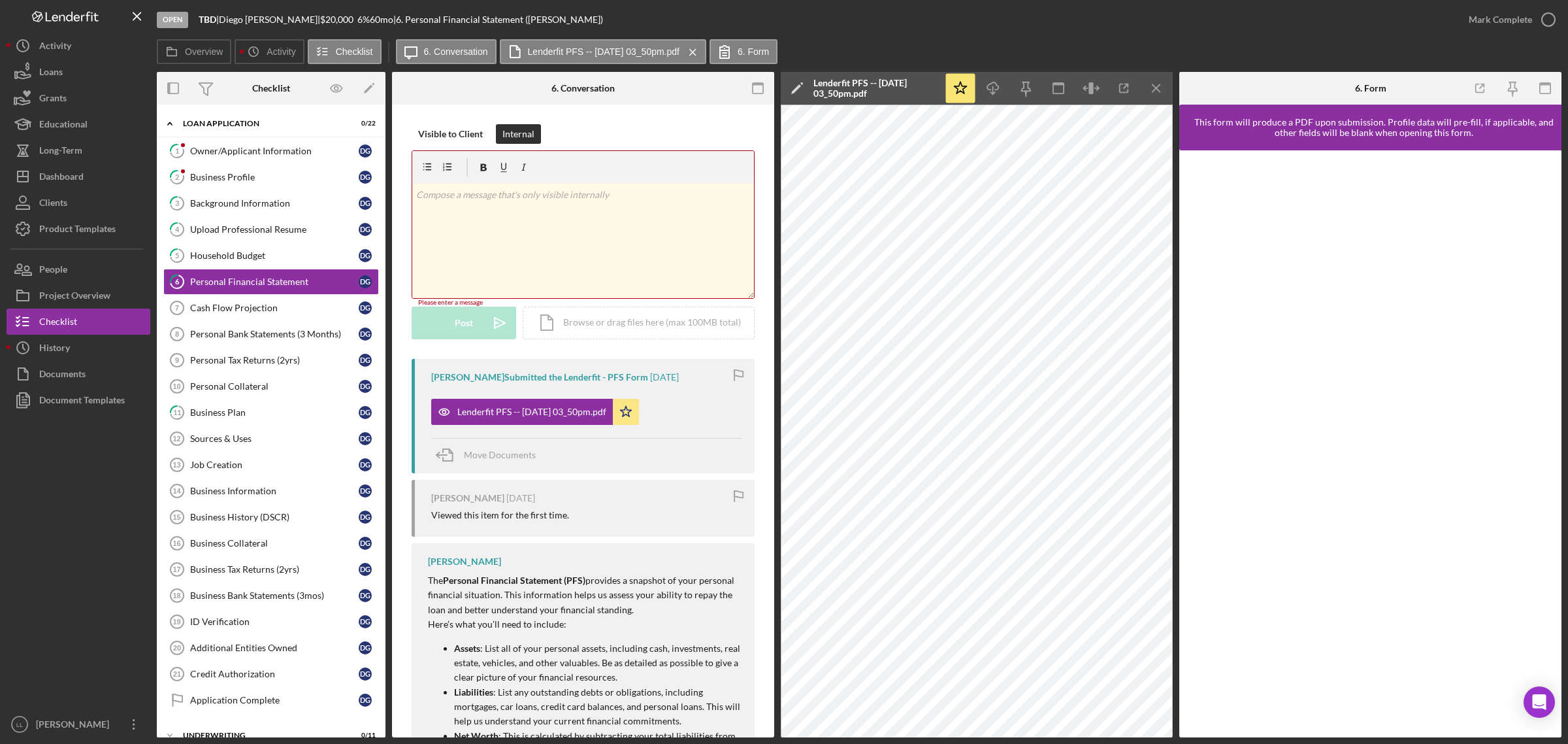
click at [548, 221] on div "v Color teal Color pink Remove color Add row above Add row below Add column bef…" at bounding box center [583, 241] width 342 height 114
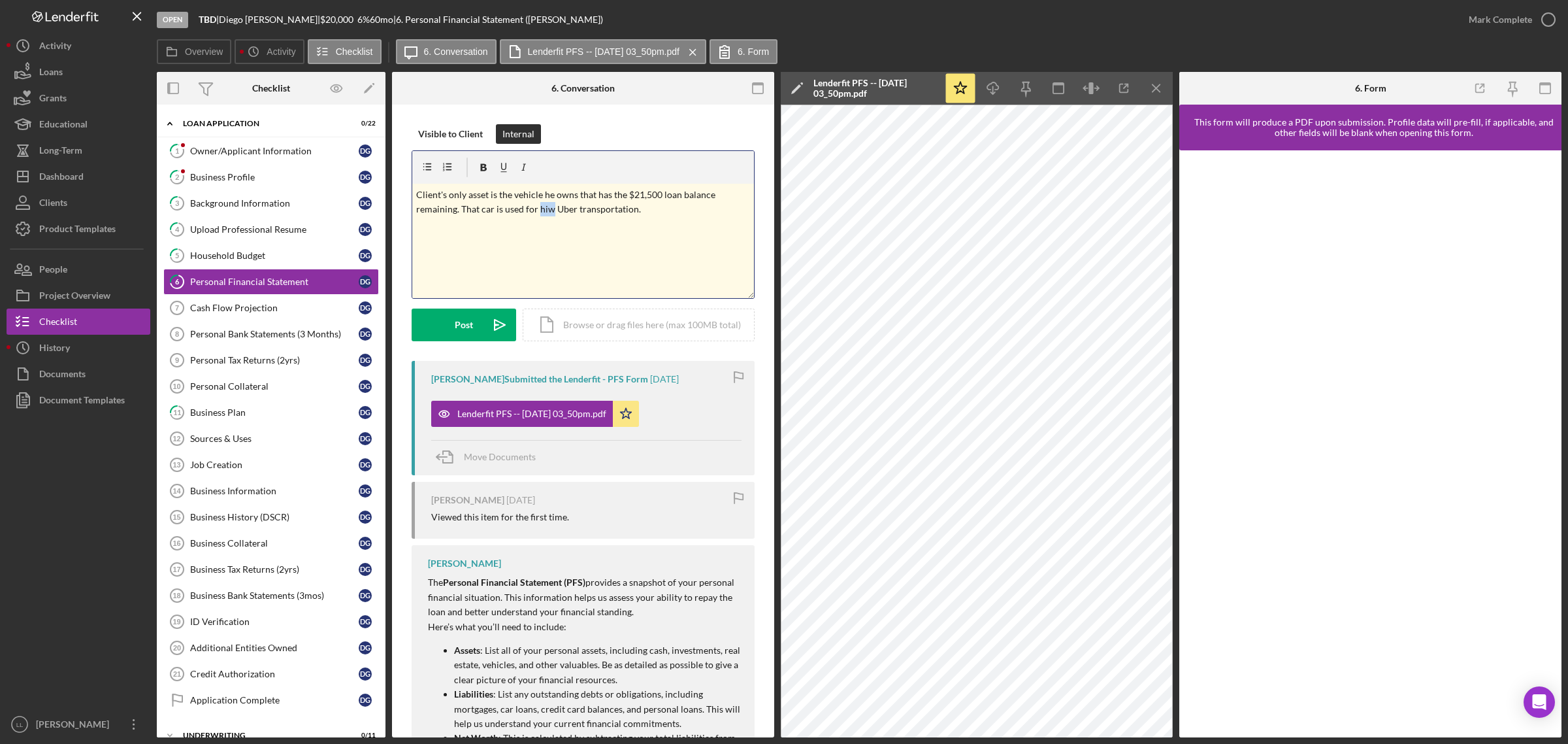
click at [547, 207] on p "Client's only asset is the vehicle he owns that has the $21,500 loan balance re…" at bounding box center [583, 202] width 335 height 29
click at [550, 205] on p "Client's only asset is the vehicle he owns that has the $21,500 loan balance re…" at bounding box center [583, 202] width 335 height 29
click at [621, 202] on p "Client's only asset is the vehicle he owns that has the $21,500 loan balance re…" at bounding box center [583, 202] width 335 height 29
click at [646, 214] on p "Client's only asset is the vehicle he owns that has the $21,500 loan balance re…" at bounding box center [583, 202] width 335 height 29
click at [465, 319] on div "Post" at bounding box center [464, 325] width 19 height 33
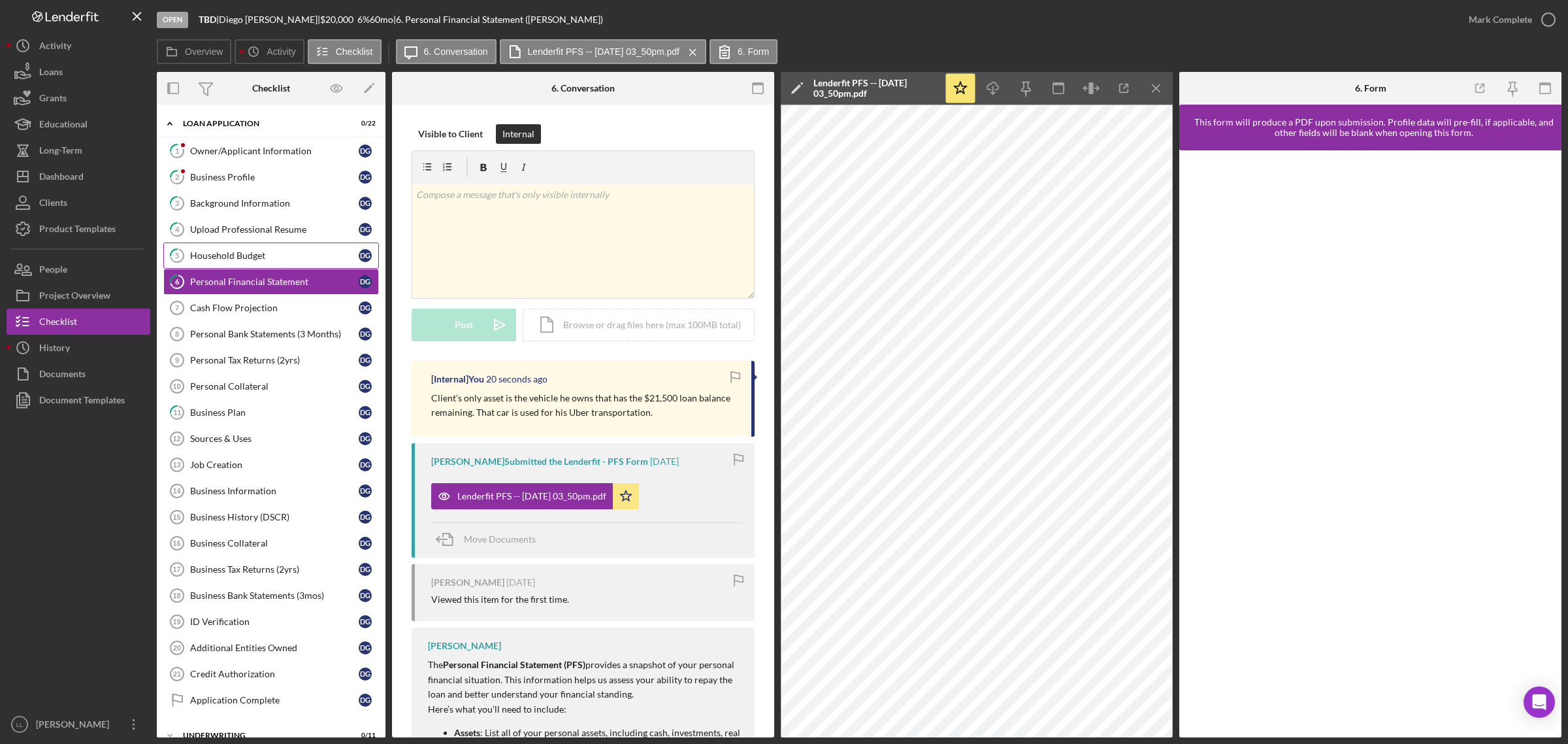
click at [250, 262] on link "5 Household Budget D G" at bounding box center [270, 255] width 215 height 26
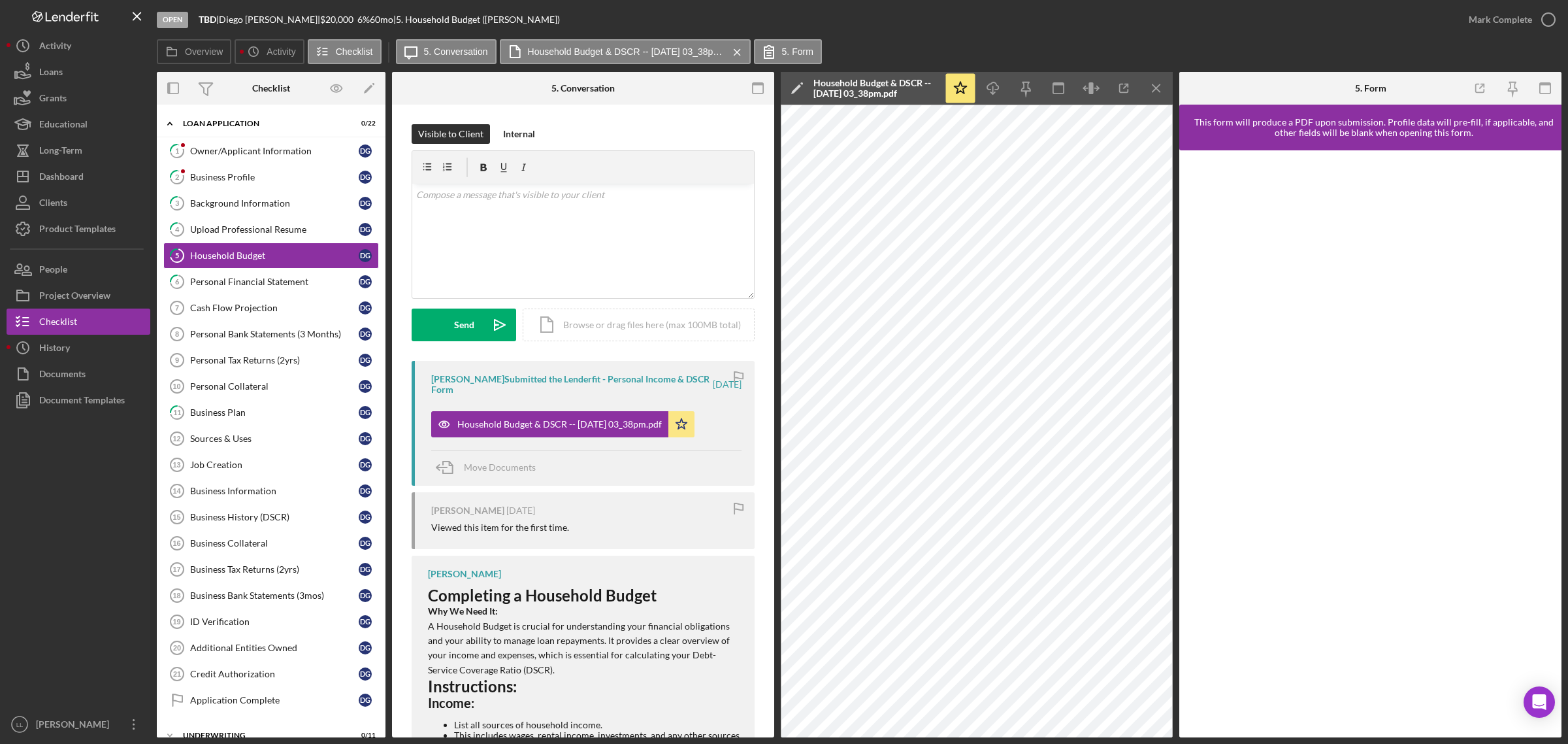
click at [906, 24] on div "Open TBD | [PERSON_NAME] | $20,000 $20,000 6 % 60 mo | 5. Household Budget ([PE…" at bounding box center [806, 19] width 1298 height 39
